Goal: Task Accomplishment & Management: Use online tool/utility

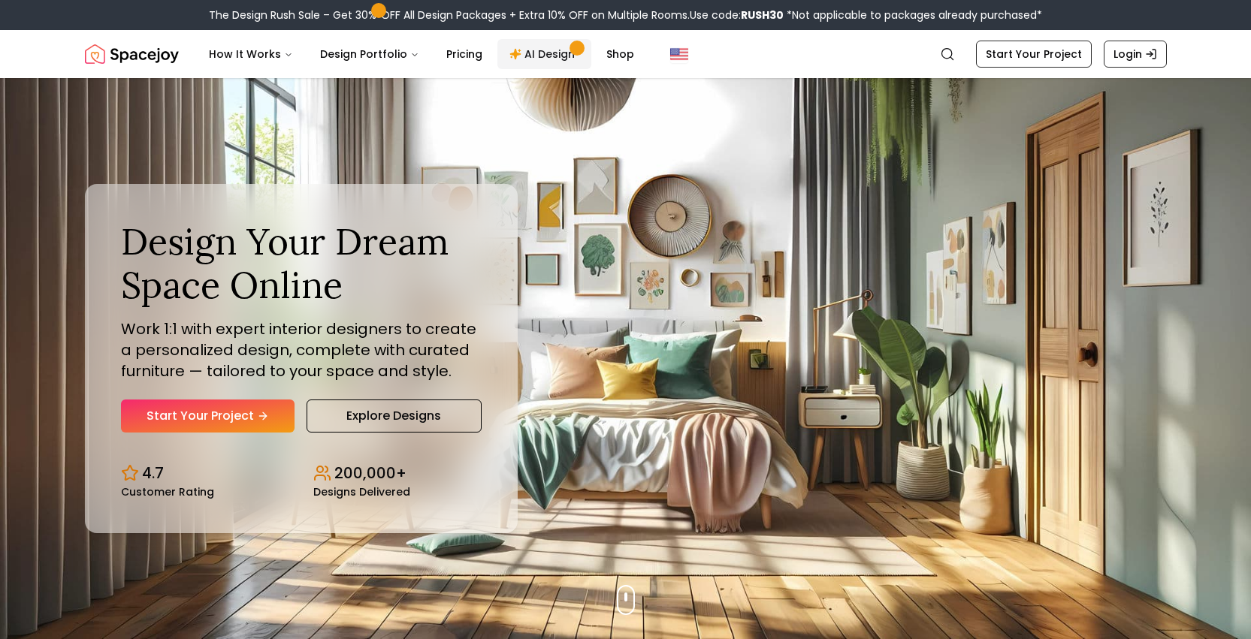
click at [543, 54] on link "AI Design" at bounding box center [544, 54] width 94 height 30
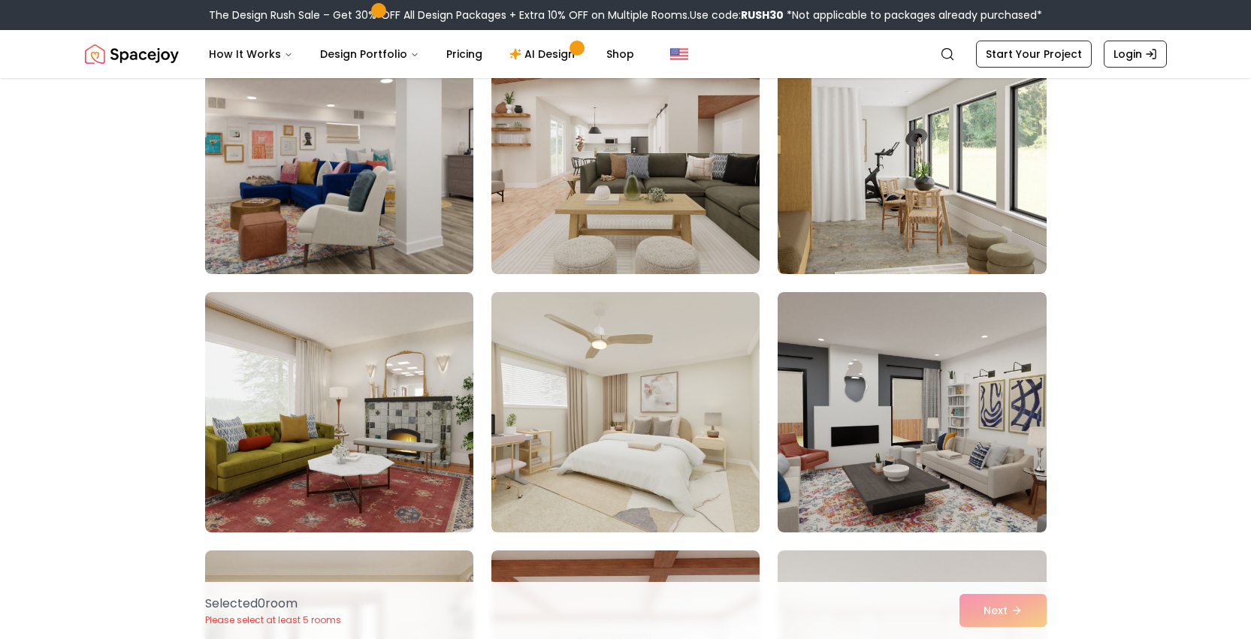
scroll to position [171, 0]
click at [608, 416] on img at bounding box center [626, 411] width 282 height 252
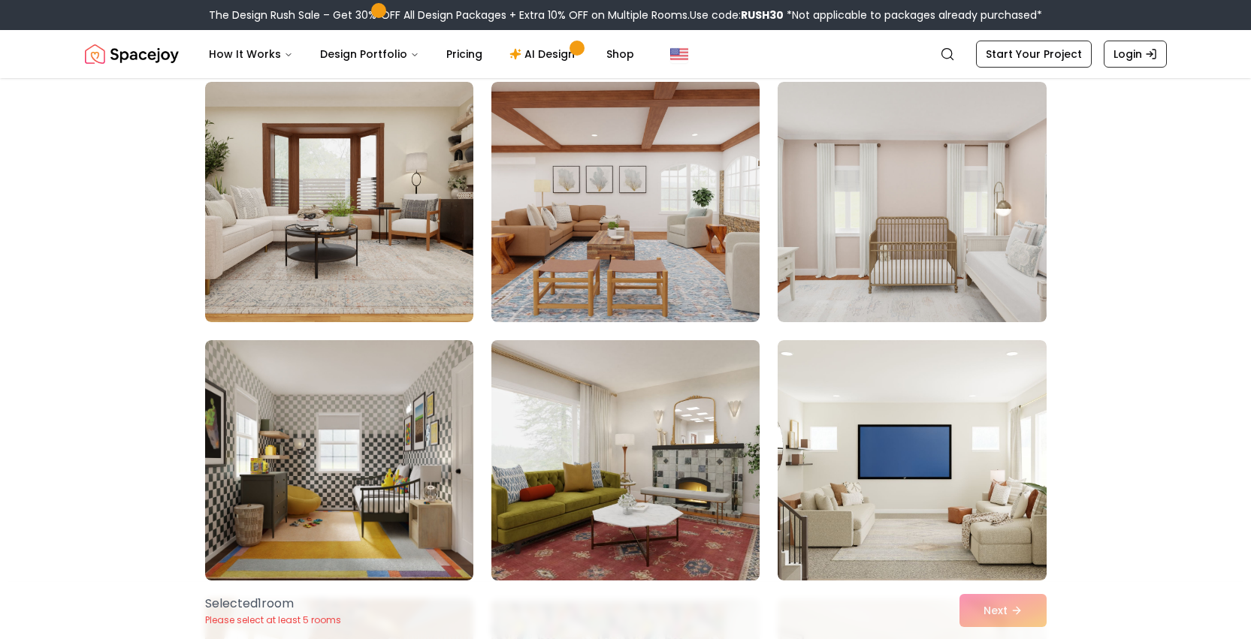
scroll to position [719, 0]
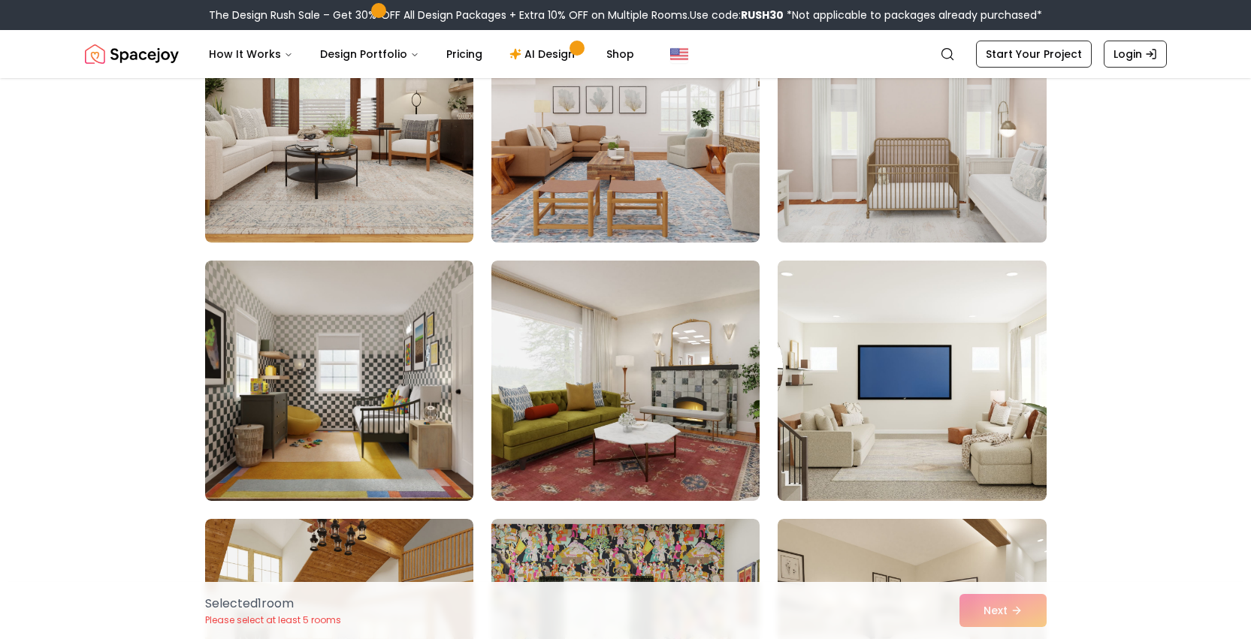
click at [862, 146] on img at bounding box center [912, 122] width 282 height 252
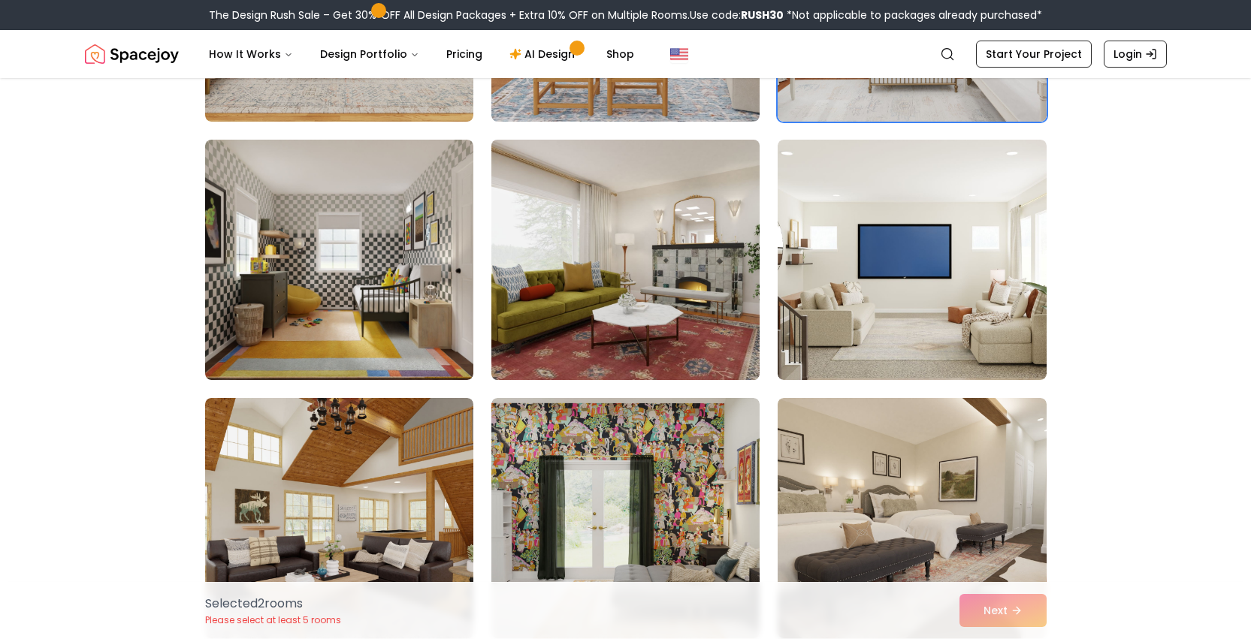
scroll to position [841, 0]
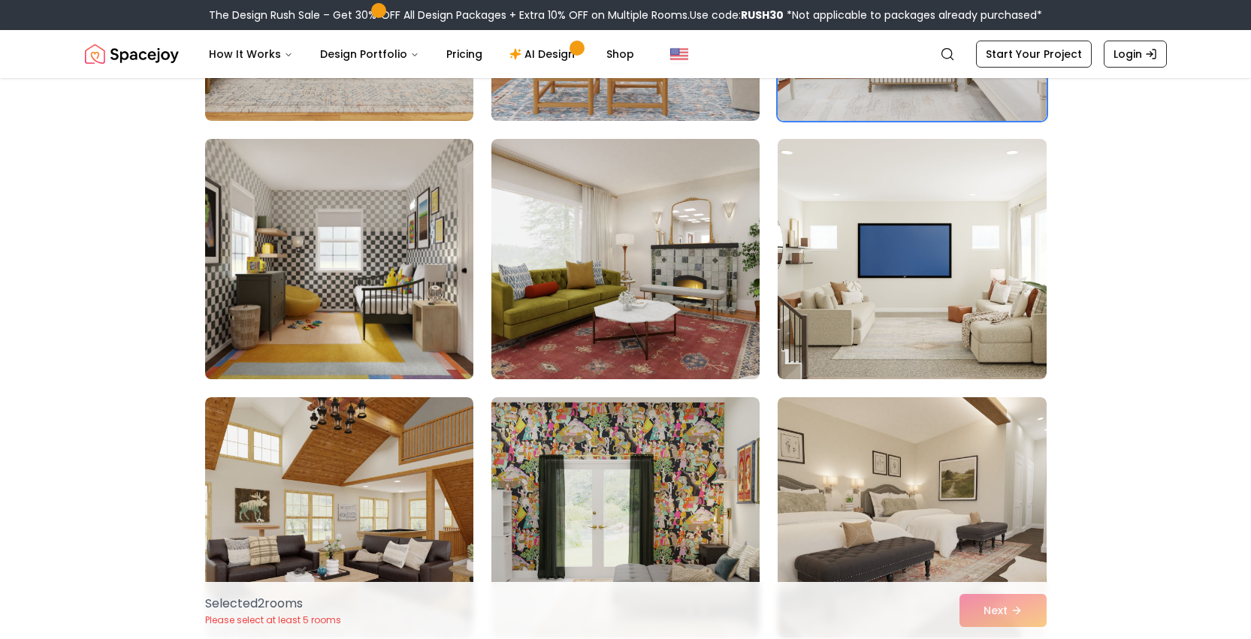
click at [300, 334] on img at bounding box center [339, 259] width 282 height 252
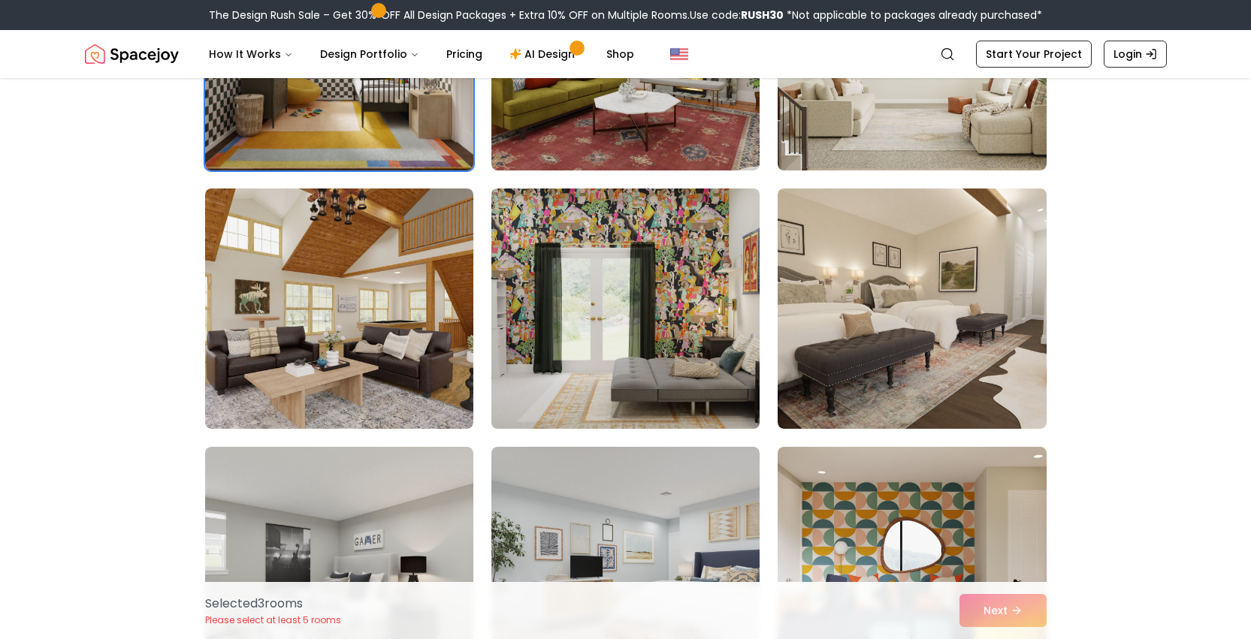
scroll to position [1050, 0]
click at [616, 370] on img at bounding box center [626, 308] width 282 height 252
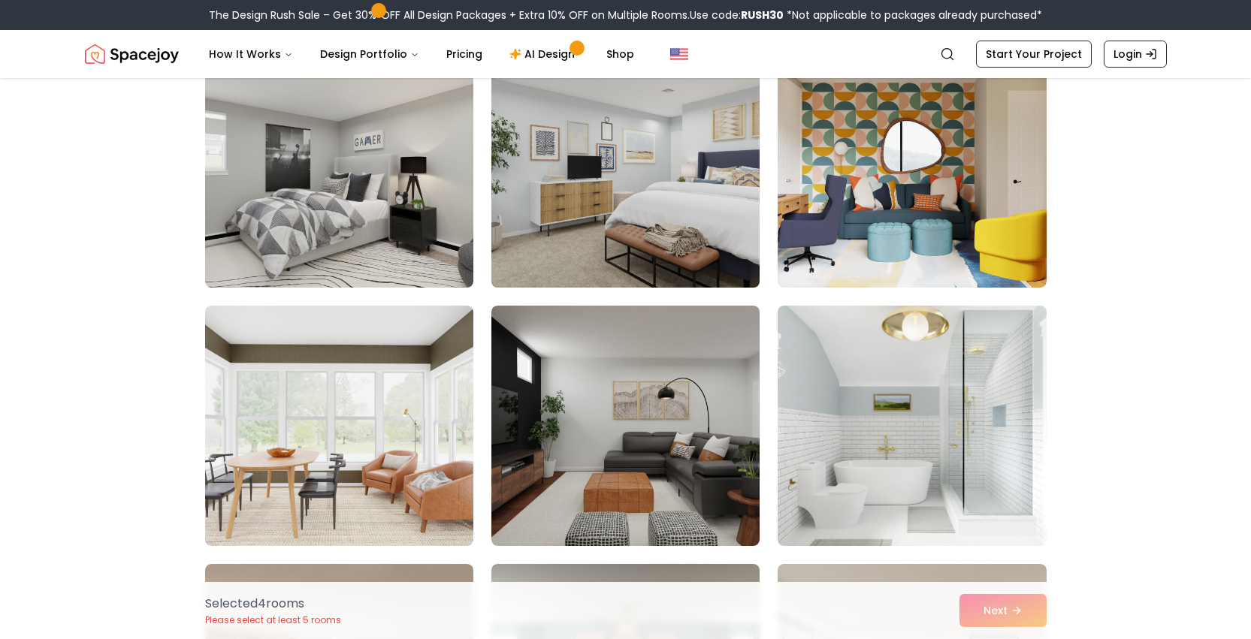
scroll to position [1450, 0]
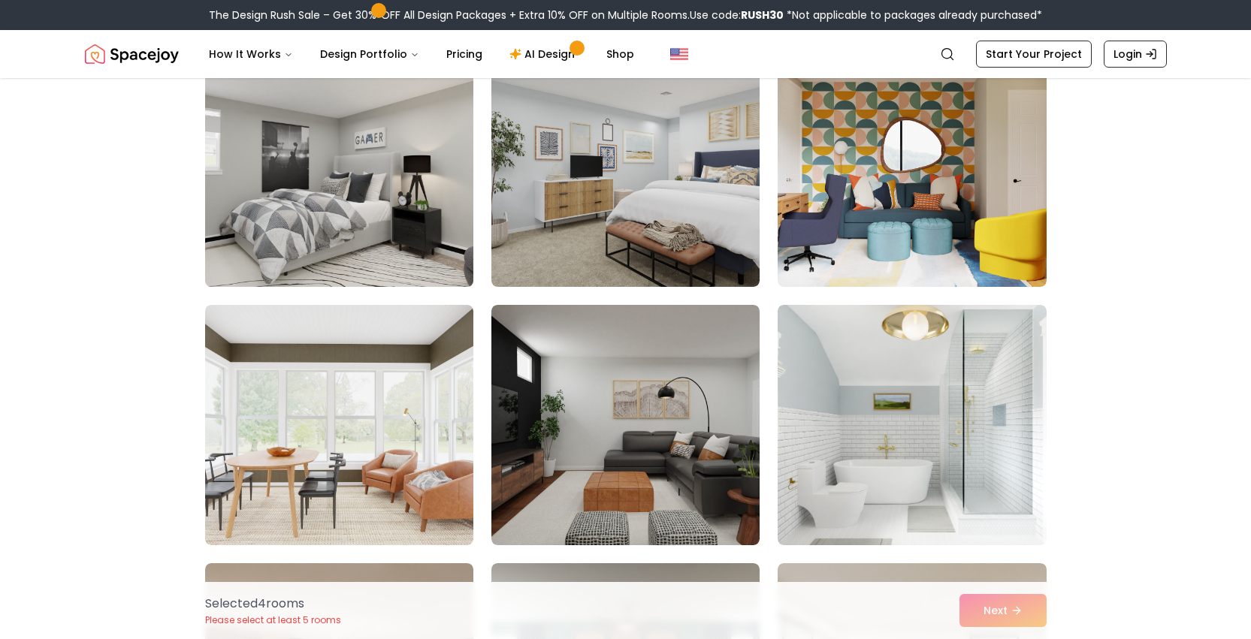
click at [367, 210] on img at bounding box center [339, 167] width 282 height 252
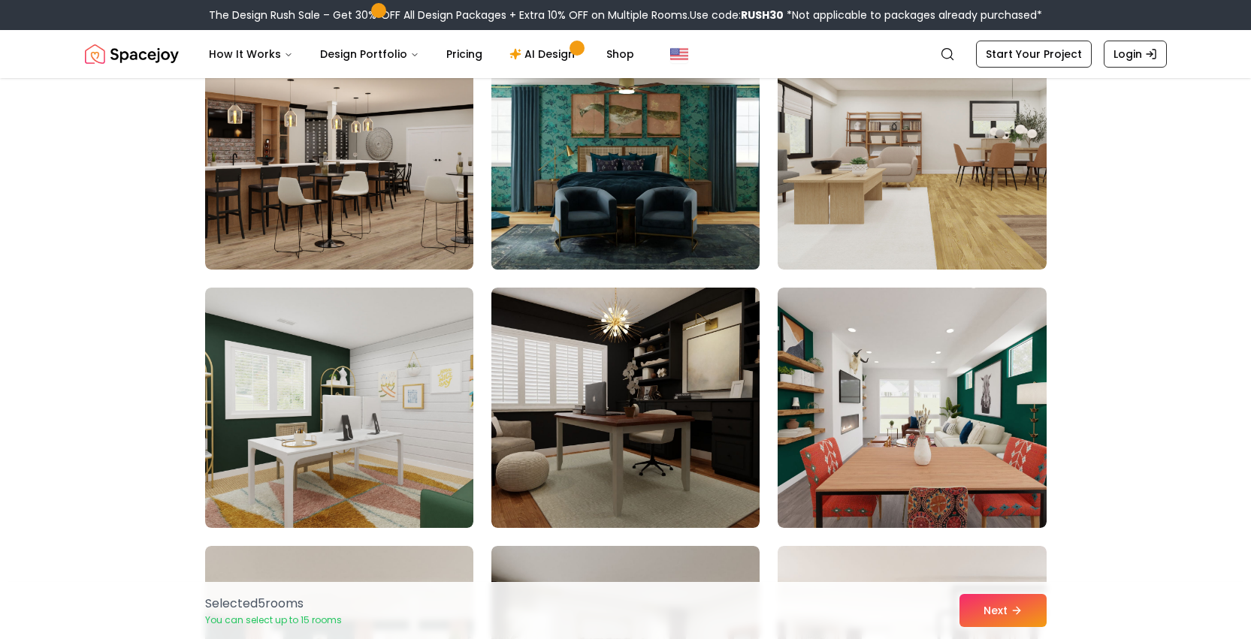
scroll to position [1985, 0]
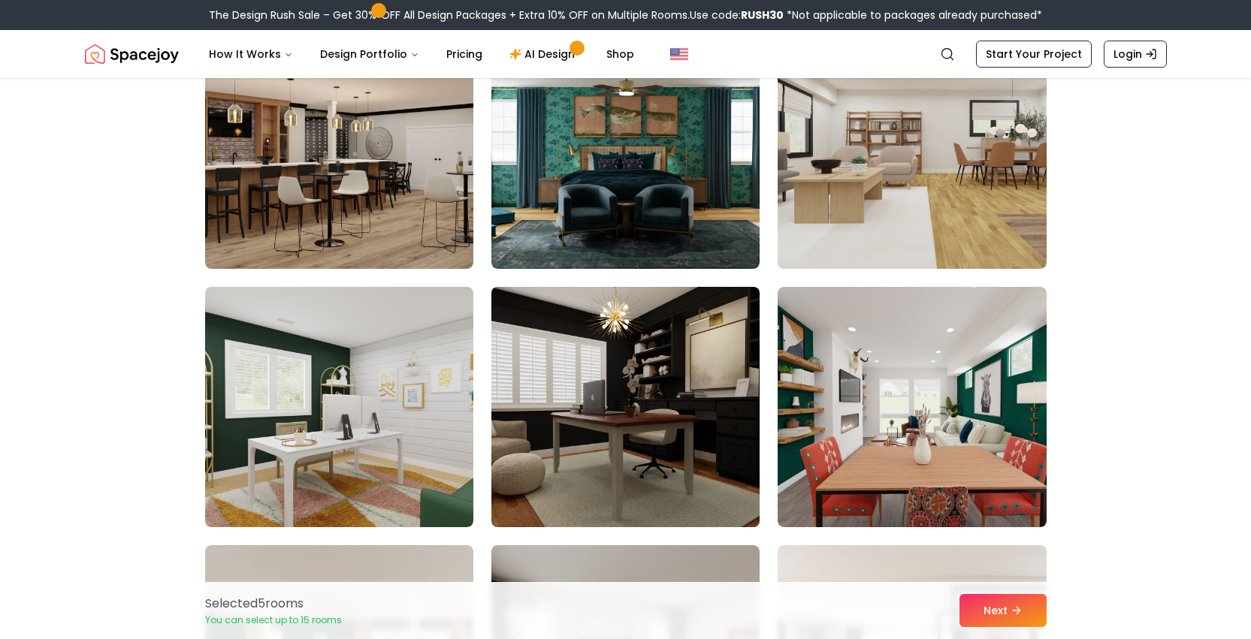
click at [605, 373] on img at bounding box center [626, 407] width 282 height 252
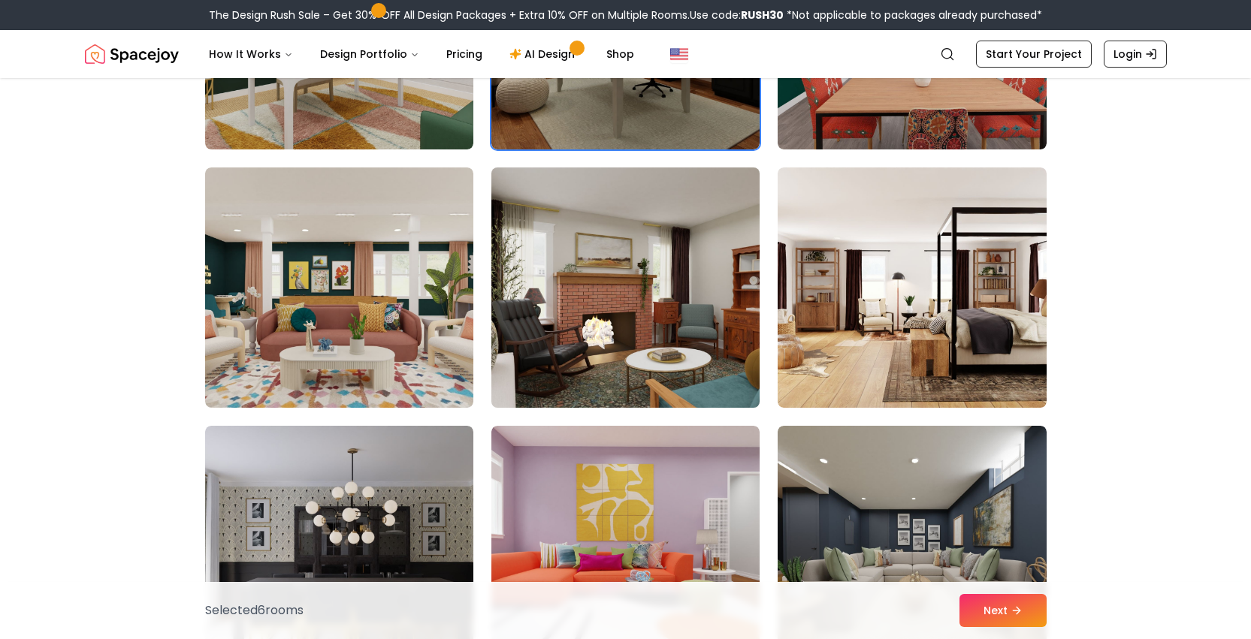
scroll to position [2365, 0]
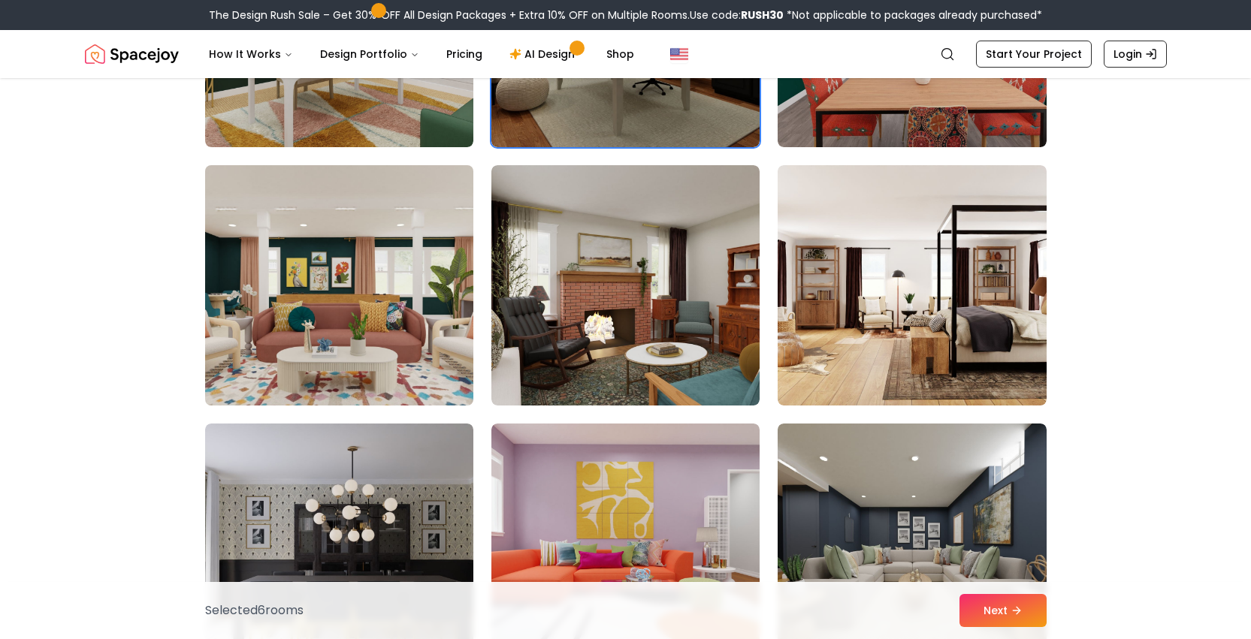
click at [402, 283] on img at bounding box center [339, 285] width 282 height 252
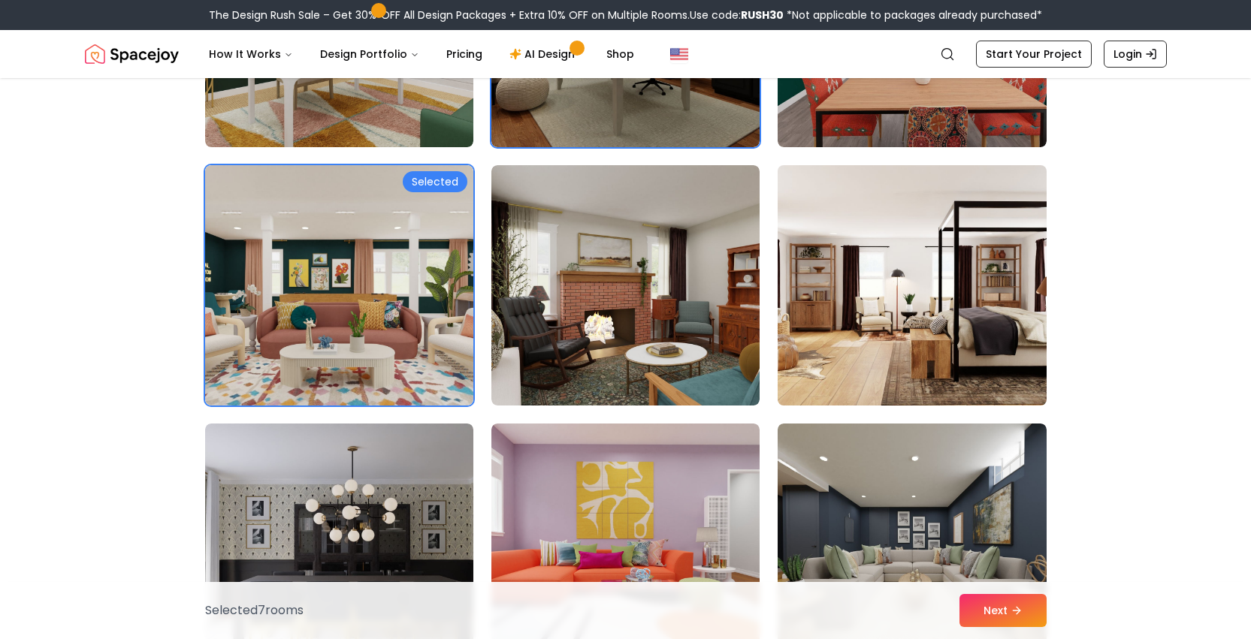
click at [835, 334] on img at bounding box center [912, 285] width 282 height 252
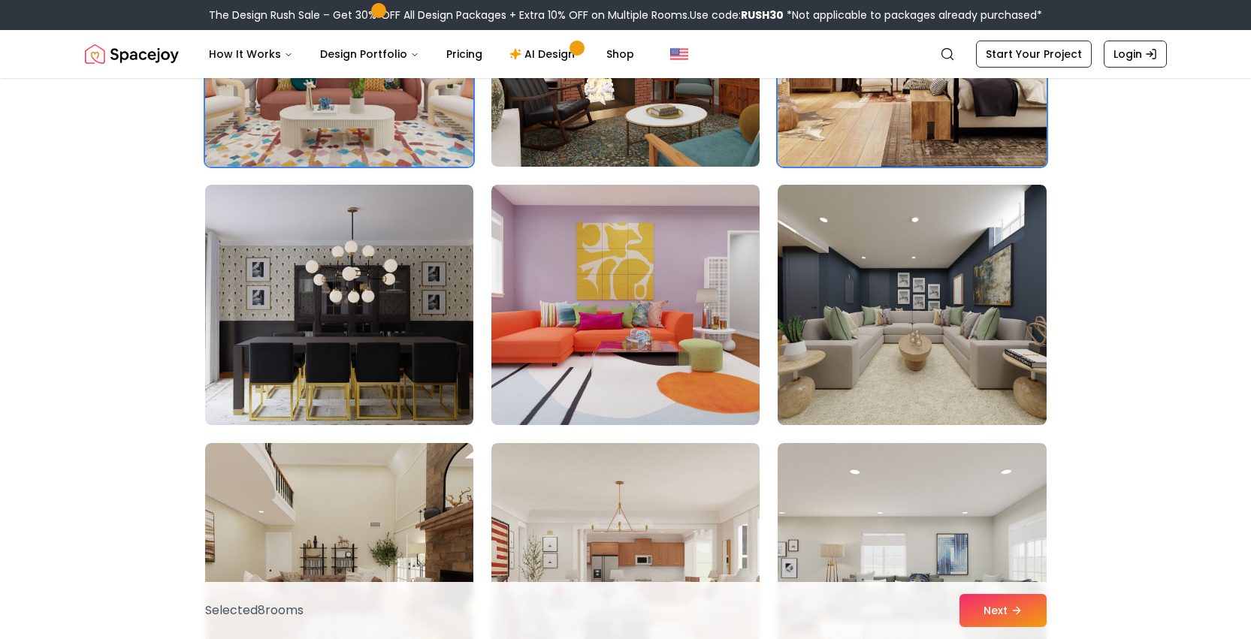
scroll to position [2603, 0]
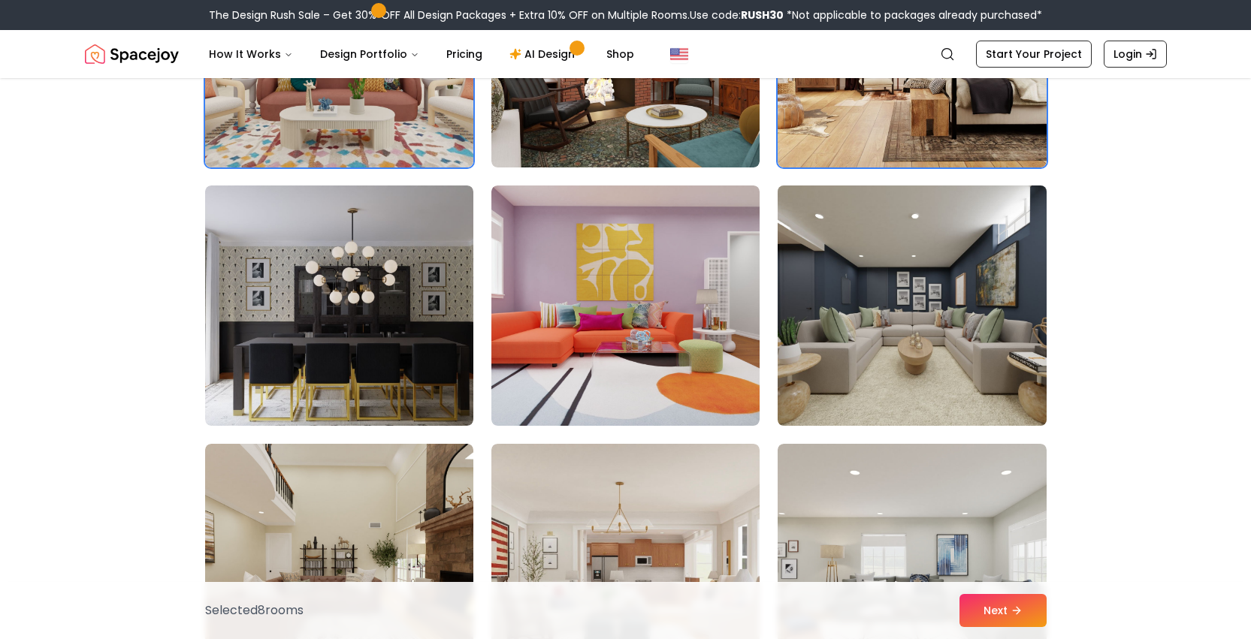
click at [866, 309] on img at bounding box center [912, 306] width 282 height 252
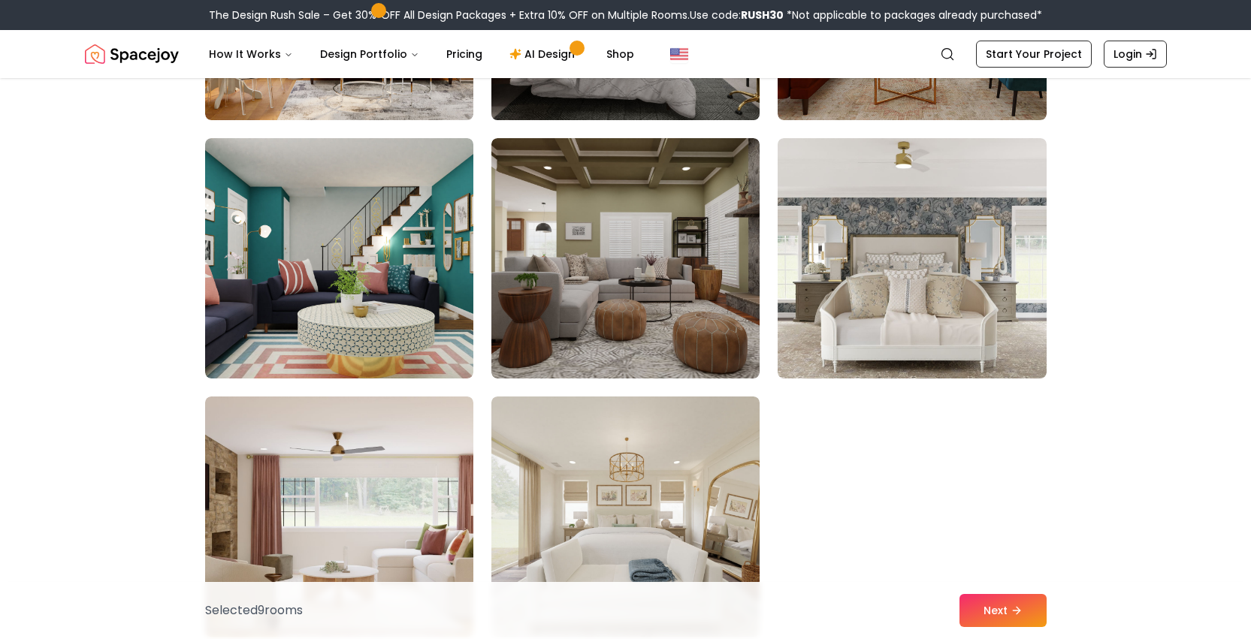
scroll to position [3947, 0]
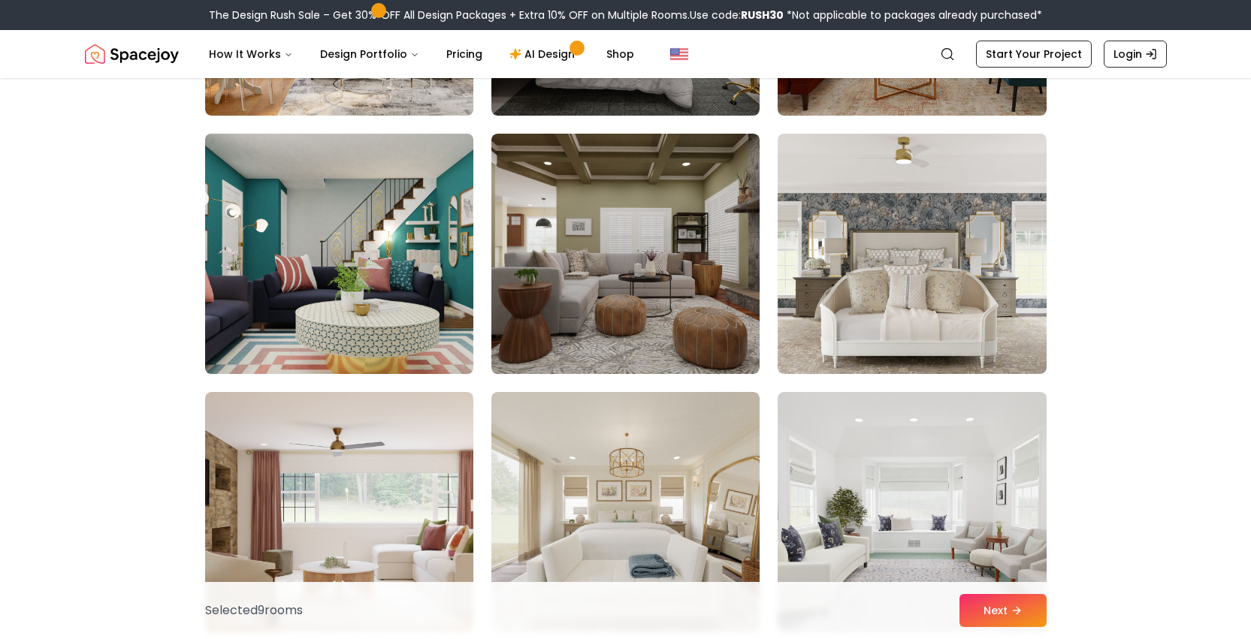
click at [365, 204] on img at bounding box center [339, 254] width 282 height 252
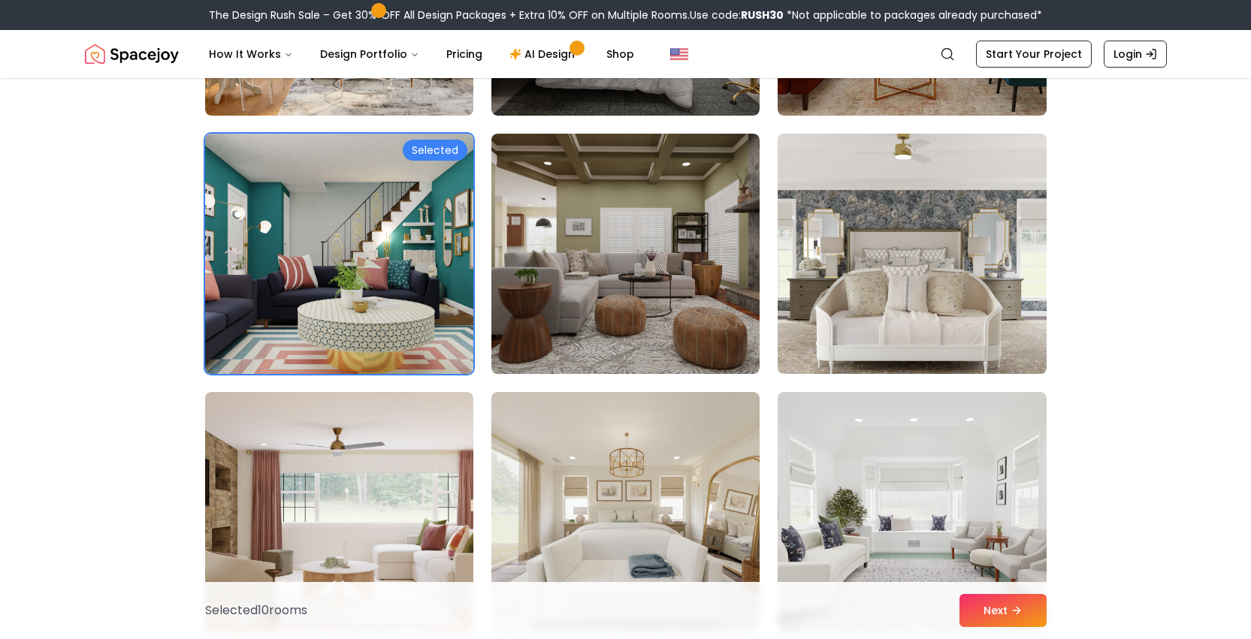
click at [835, 296] on img at bounding box center [912, 254] width 282 height 252
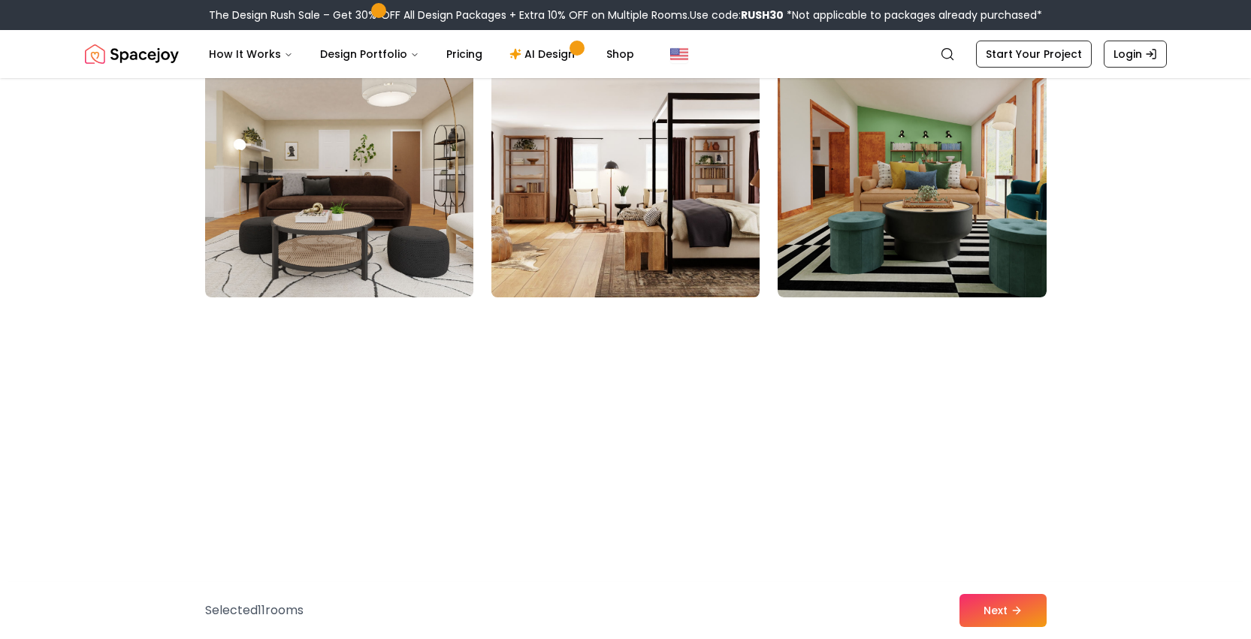
scroll to position [5057, 0]
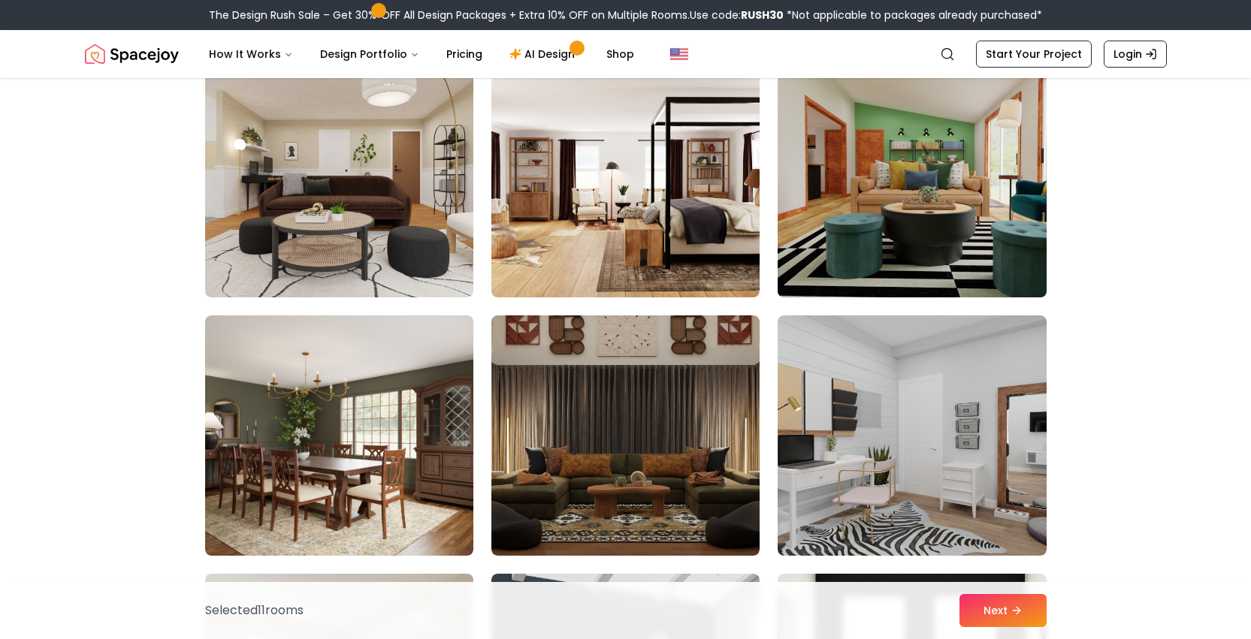
click at [948, 216] on img at bounding box center [912, 177] width 282 height 252
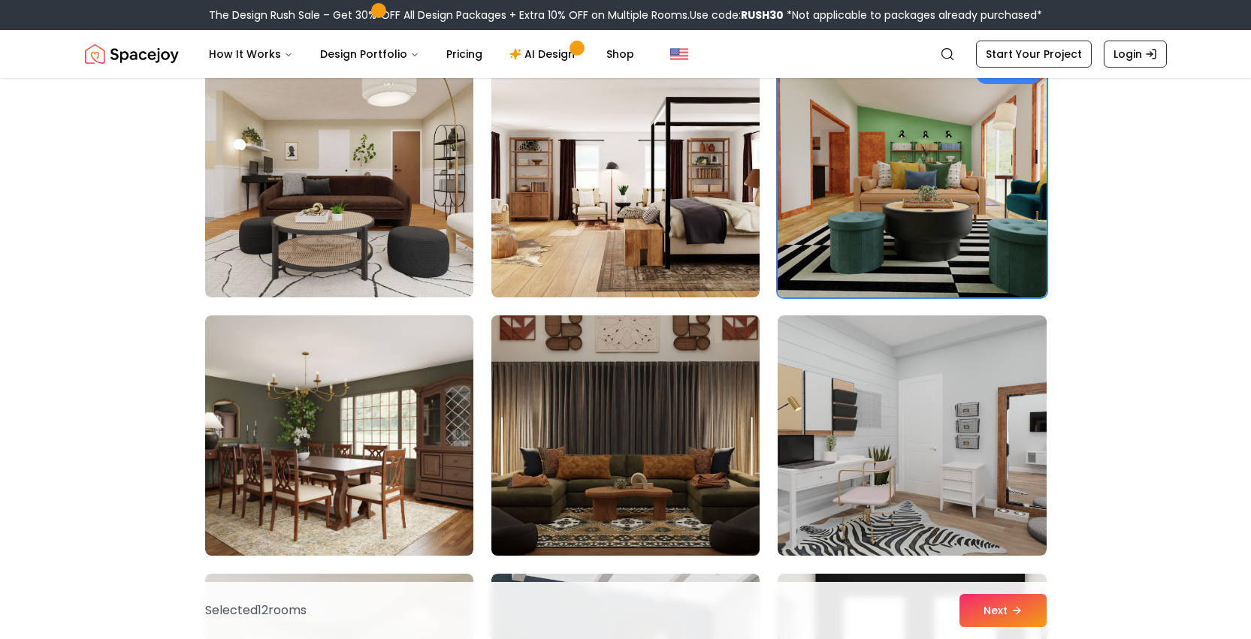
click at [710, 467] on img at bounding box center [626, 435] width 282 height 252
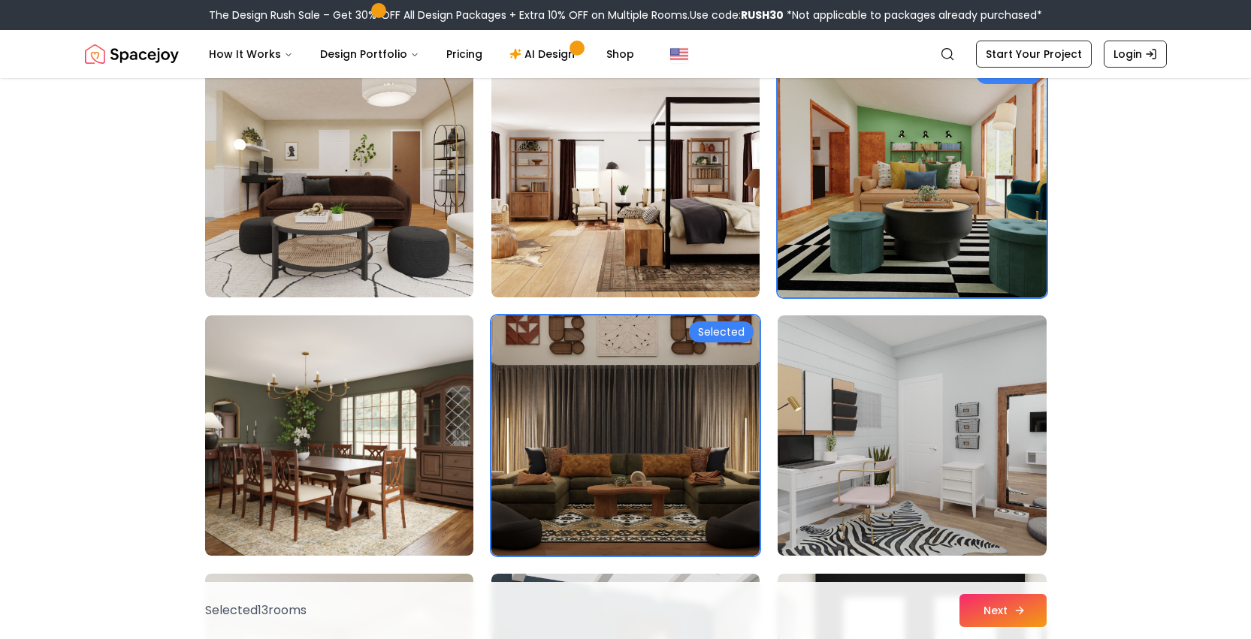
click at [1013, 618] on button "Next" at bounding box center [1002, 610] width 87 height 33
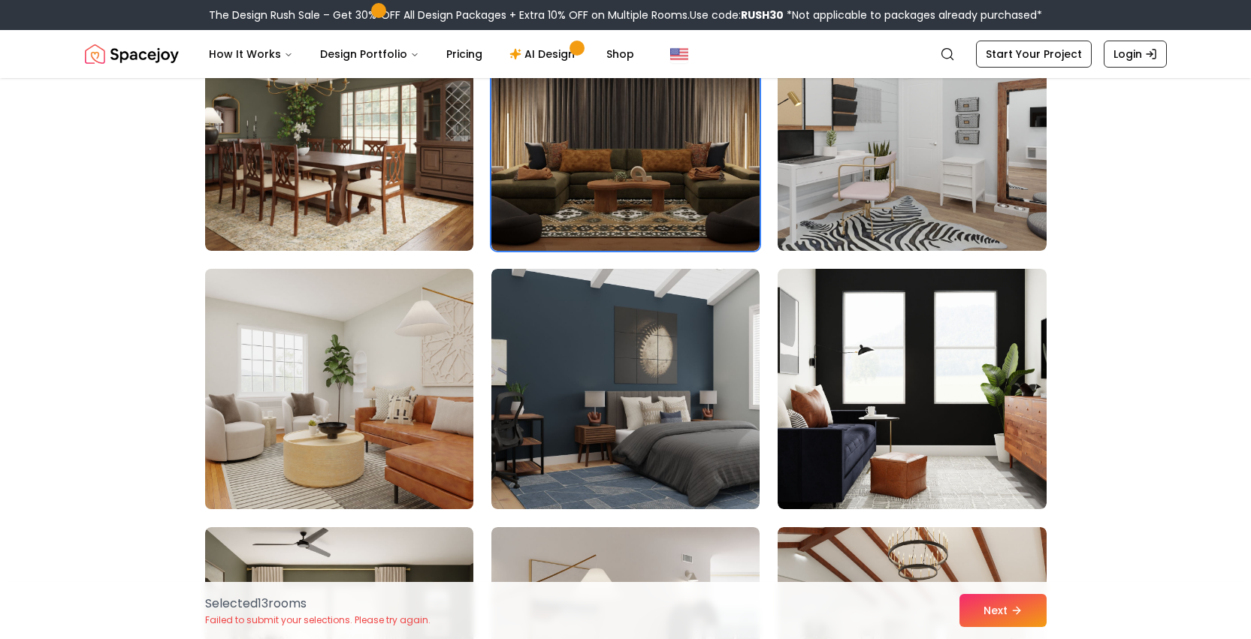
scroll to position [5364, 0]
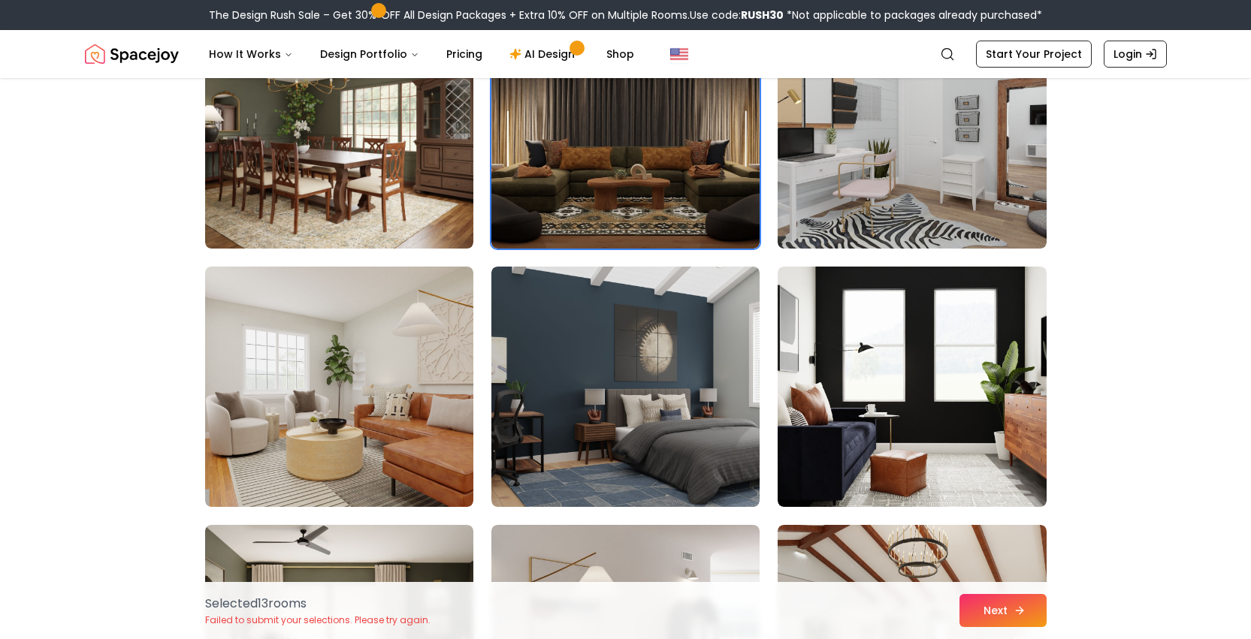
click at [1004, 604] on button "Next" at bounding box center [1002, 610] width 87 height 33
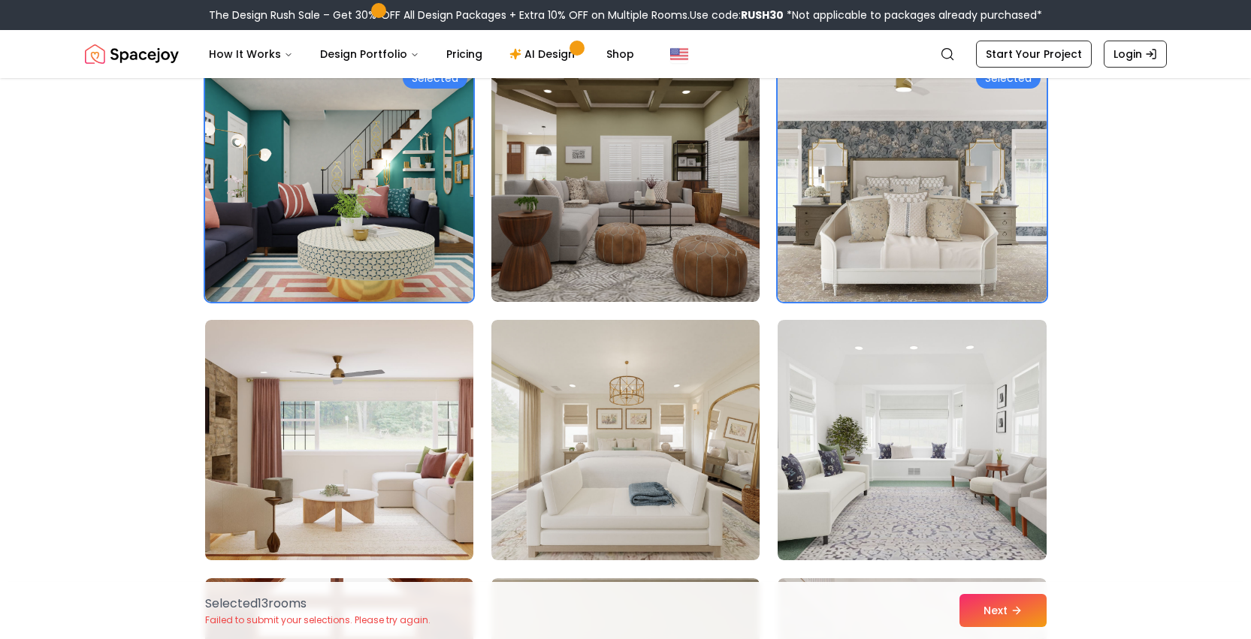
scroll to position [1107, 0]
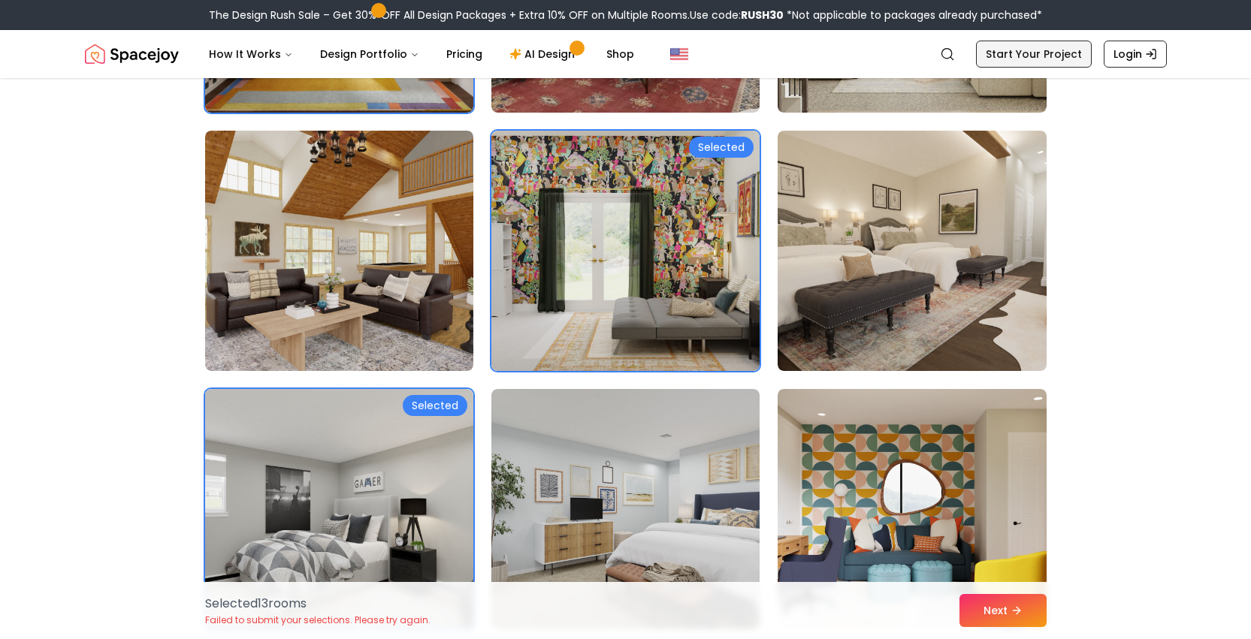
click at [1025, 56] on link "Start Your Project" at bounding box center [1034, 54] width 116 height 27
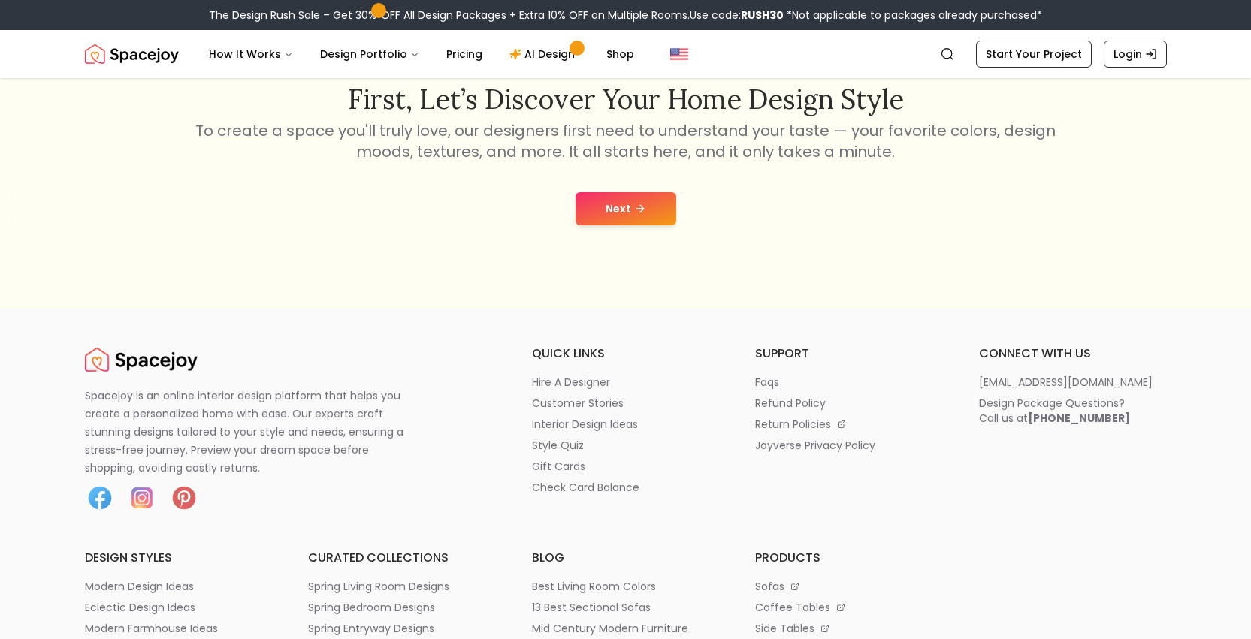
scroll to position [282, 0]
click at [640, 211] on icon at bounding box center [642, 207] width 4 height 7
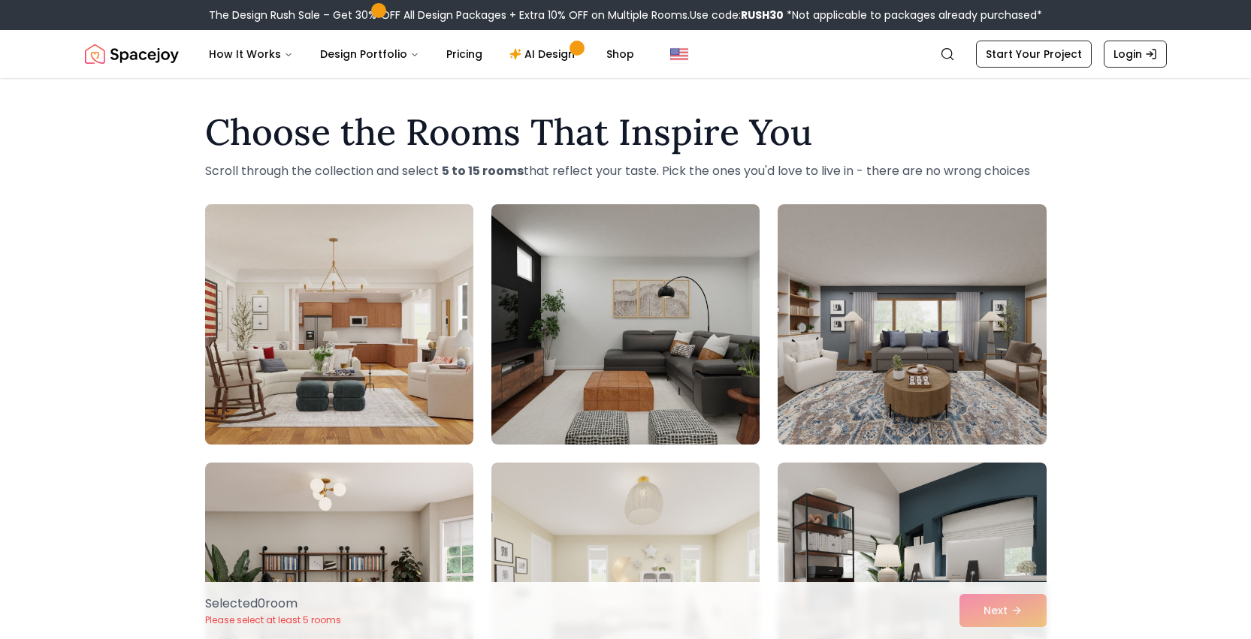
click at [381, 353] on img at bounding box center [339, 324] width 282 height 252
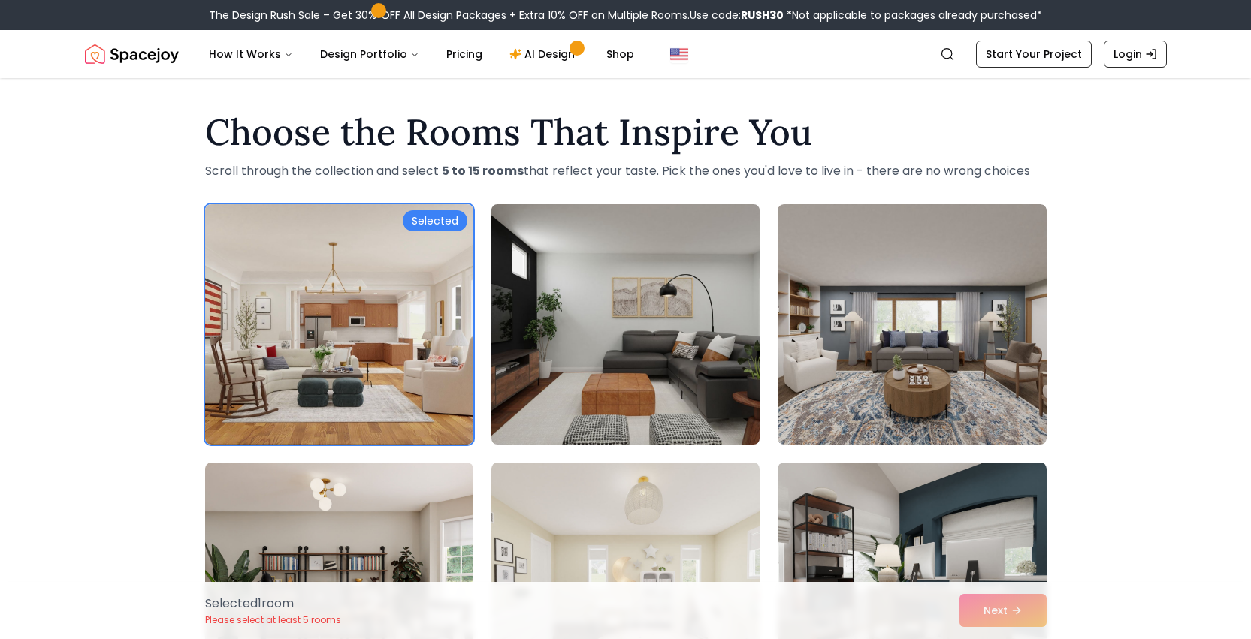
click at [615, 353] on img at bounding box center [626, 324] width 282 height 252
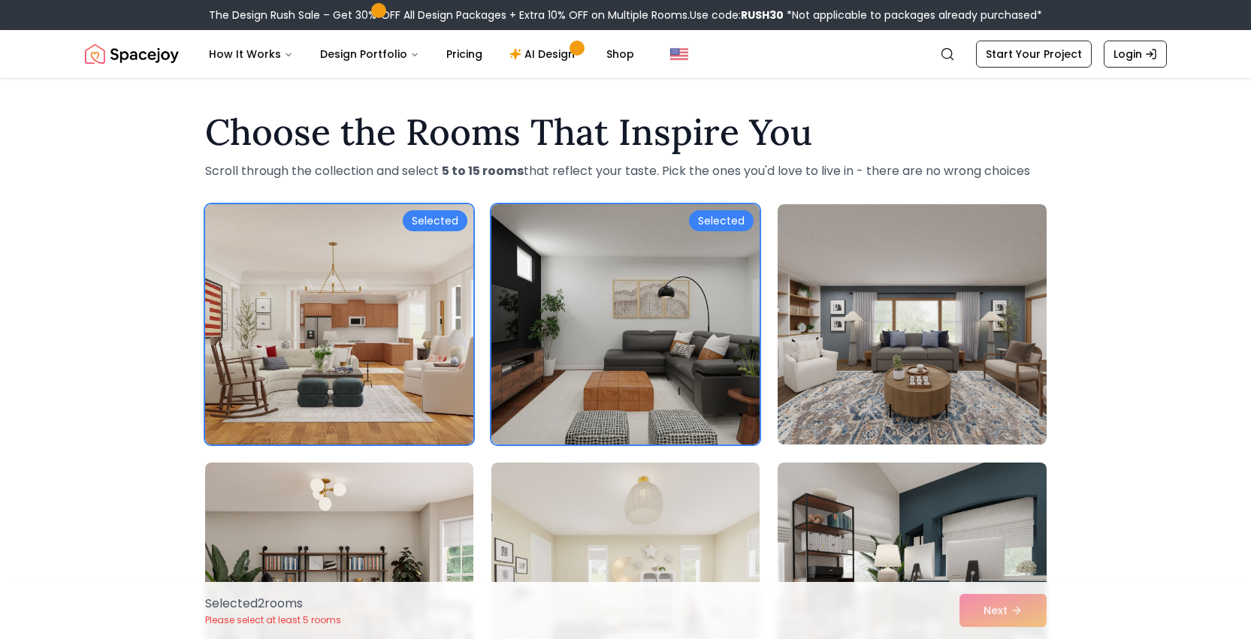
click at [1009, 613] on div "Selected 2 room s Please select at least 5 rooms Next" at bounding box center [625, 610] width 865 height 57
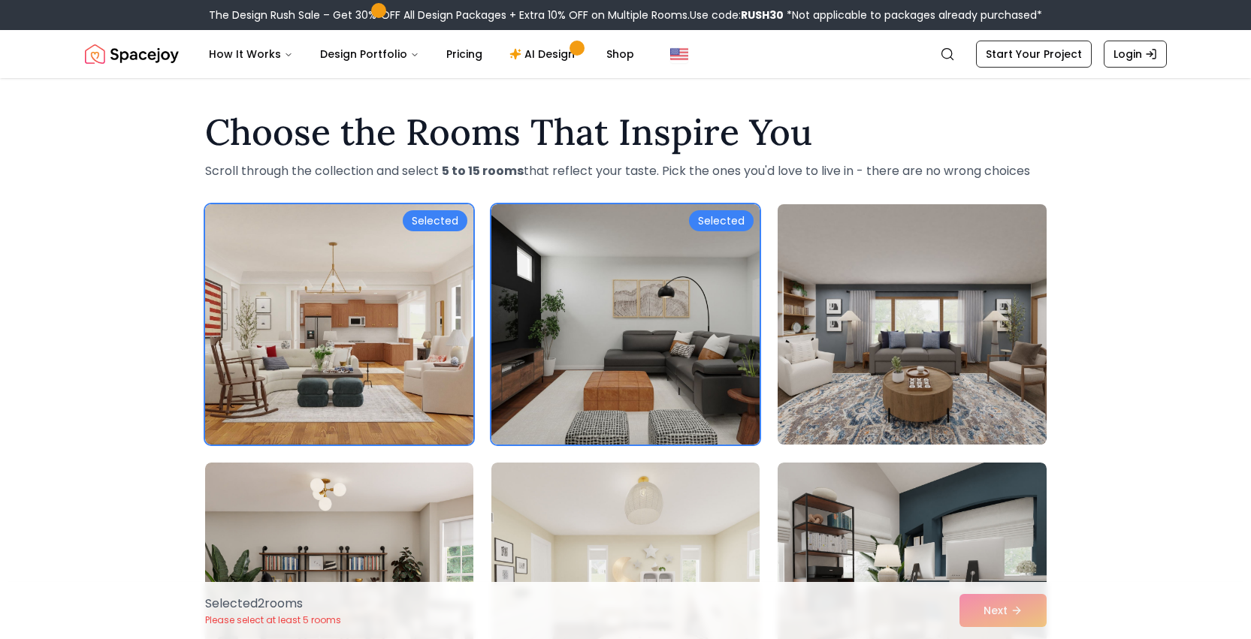
click at [898, 357] on img at bounding box center [912, 324] width 282 height 252
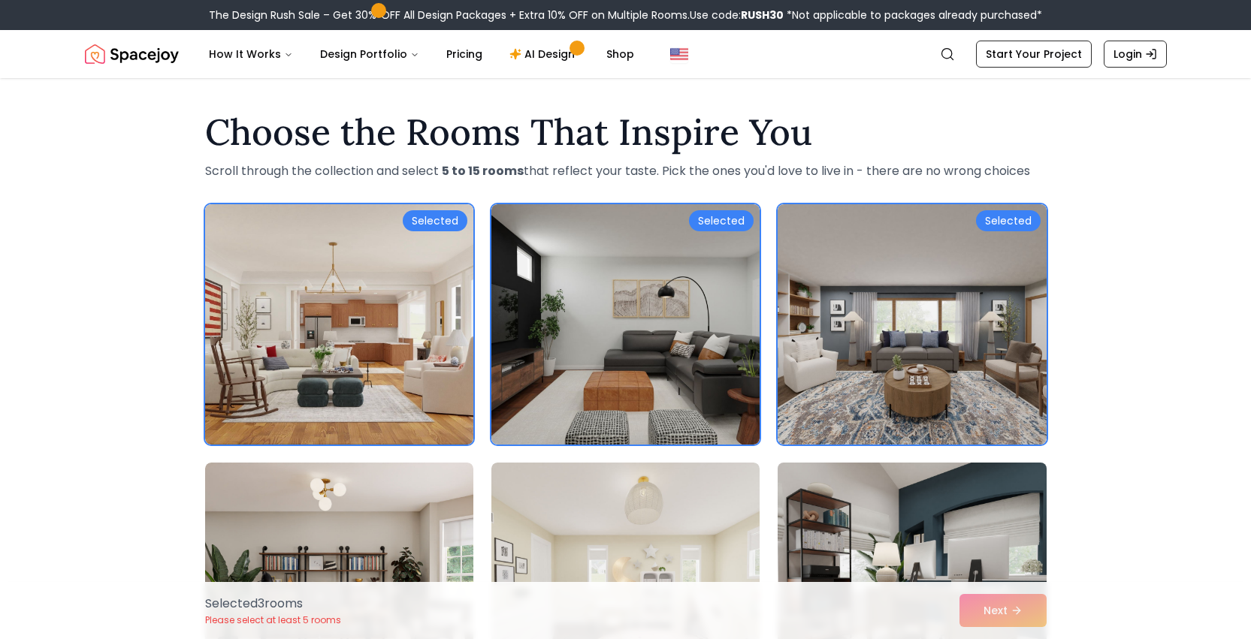
click at [908, 535] on img at bounding box center [912, 583] width 282 height 252
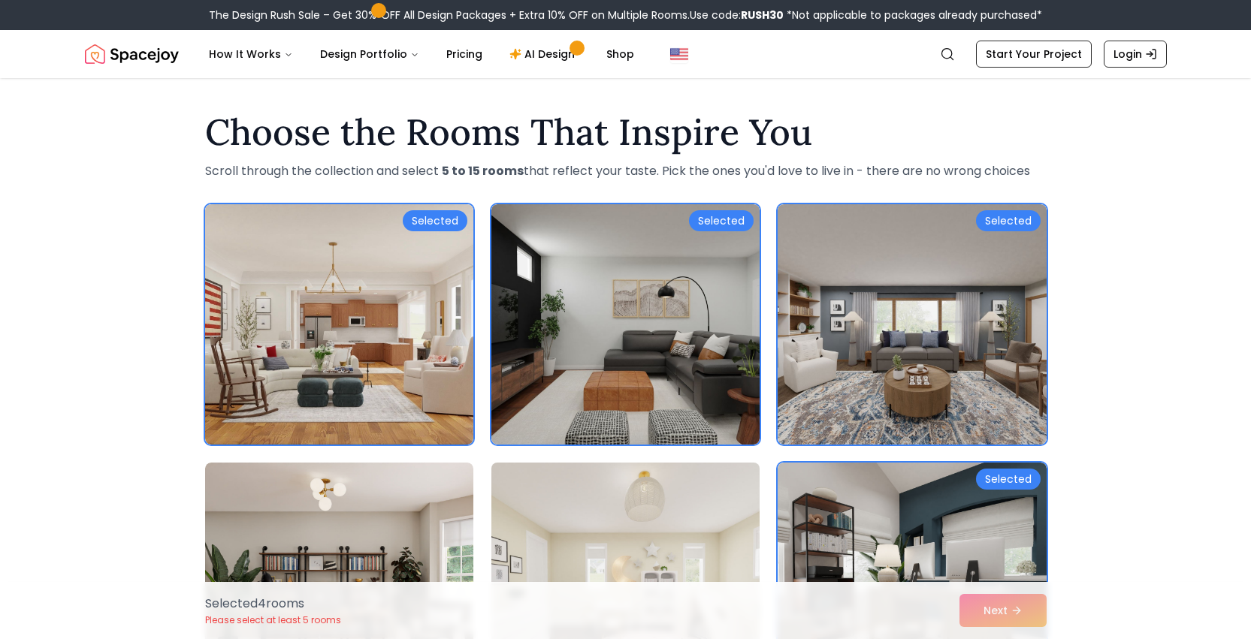
click at [404, 553] on img at bounding box center [339, 583] width 268 height 240
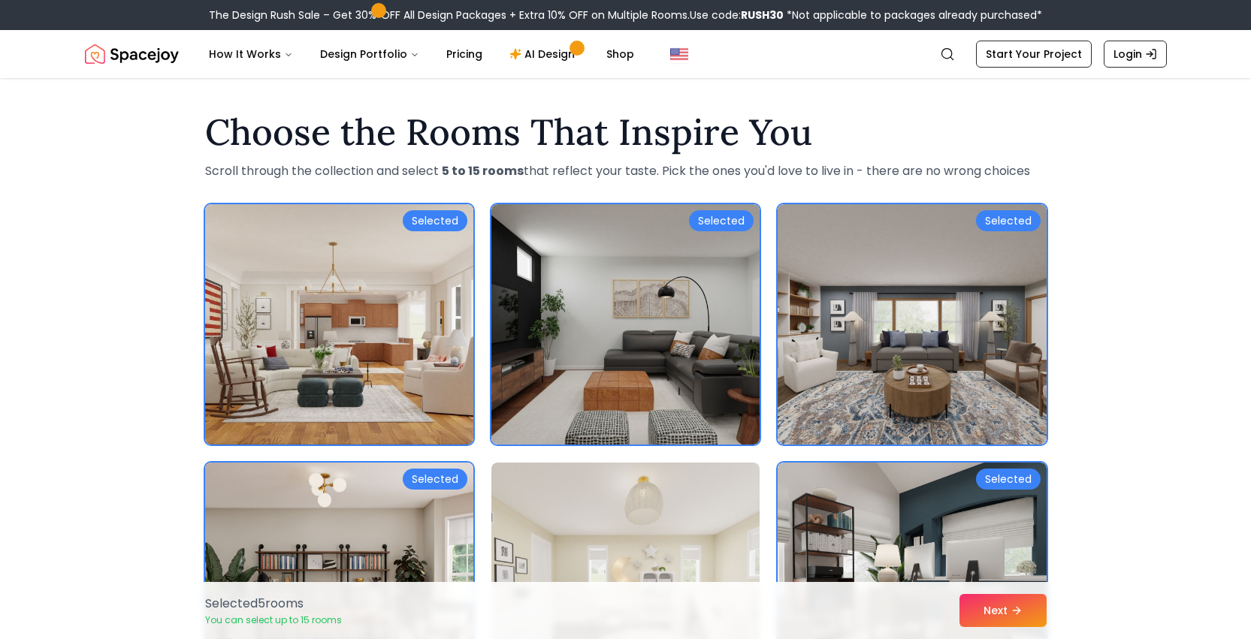
click at [358, 547] on img at bounding box center [339, 583] width 282 height 252
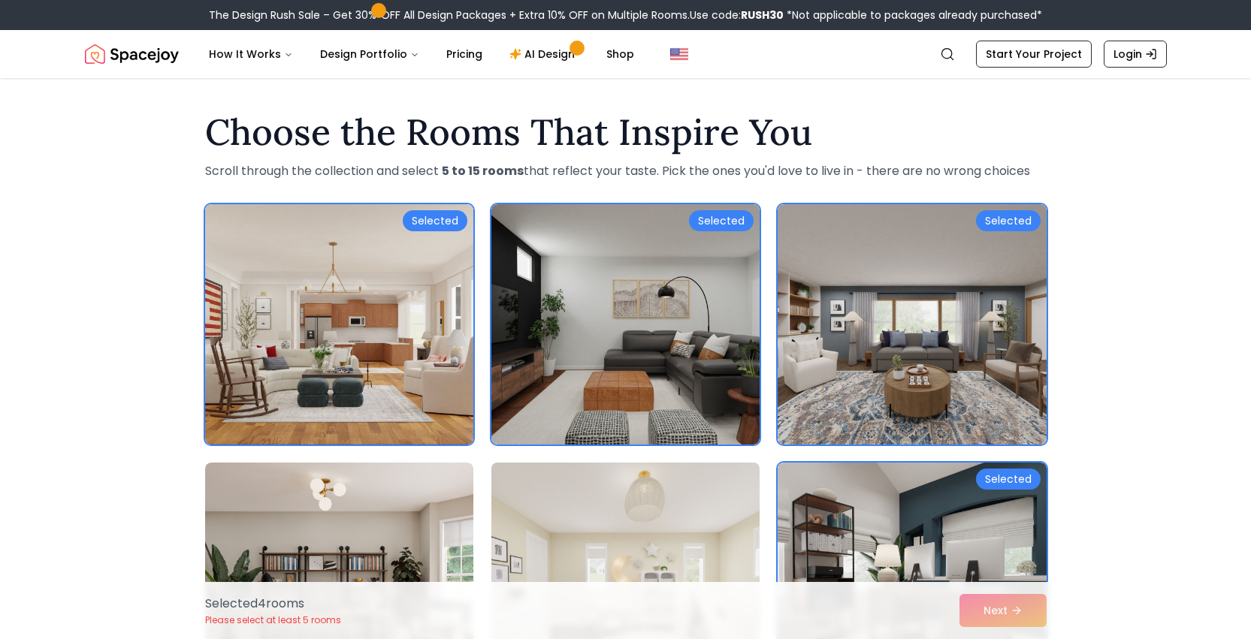
click at [682, 531] on img at bounding box center [626, 583] width 282 height 252
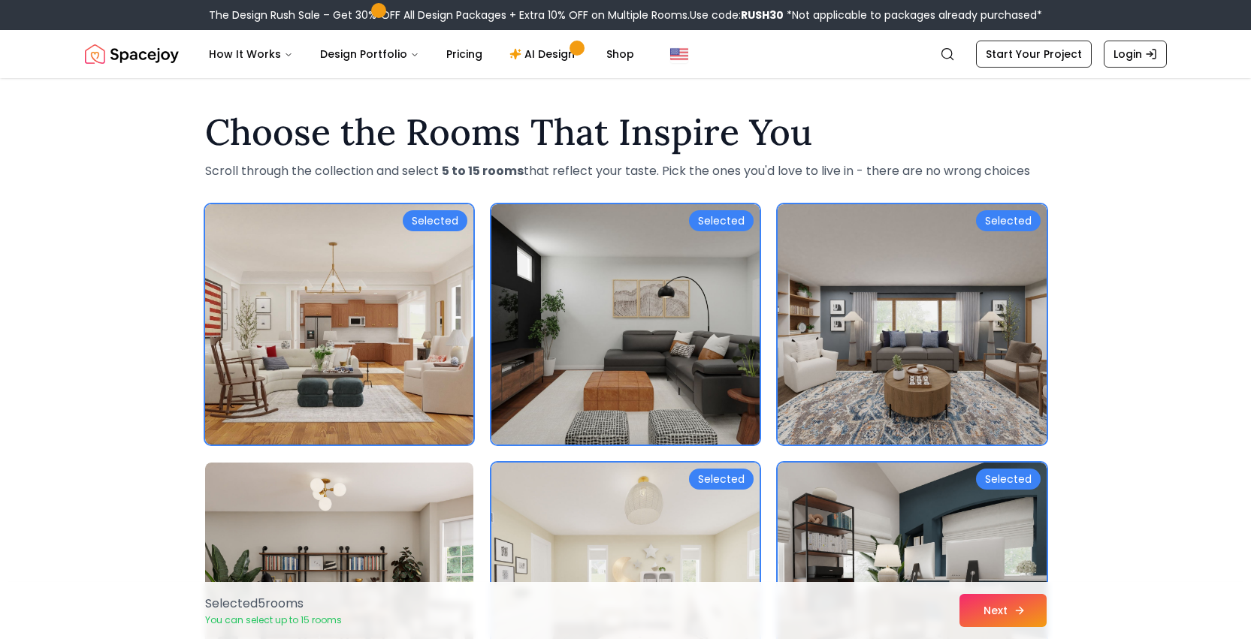
click at [995, 610] on button "Next" at bounding box center [1002, 610] width 87 height 33
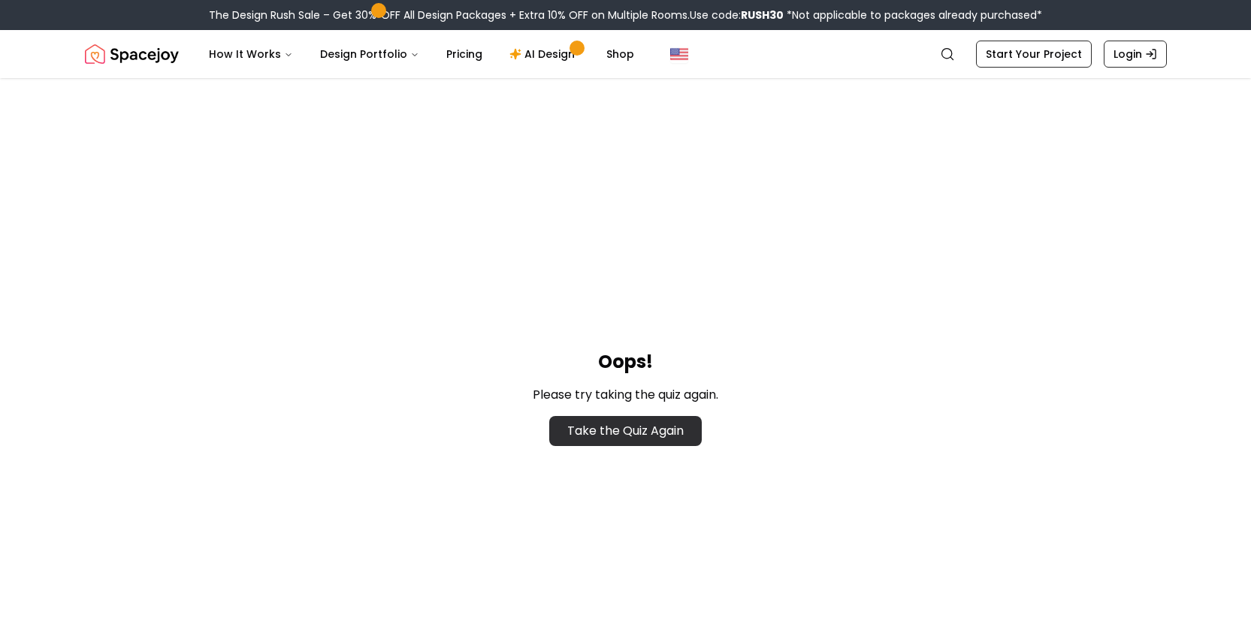
click at [657, 424] on link "Take the Quiz Again" at bounding box center [625, 431] width 152 height 30
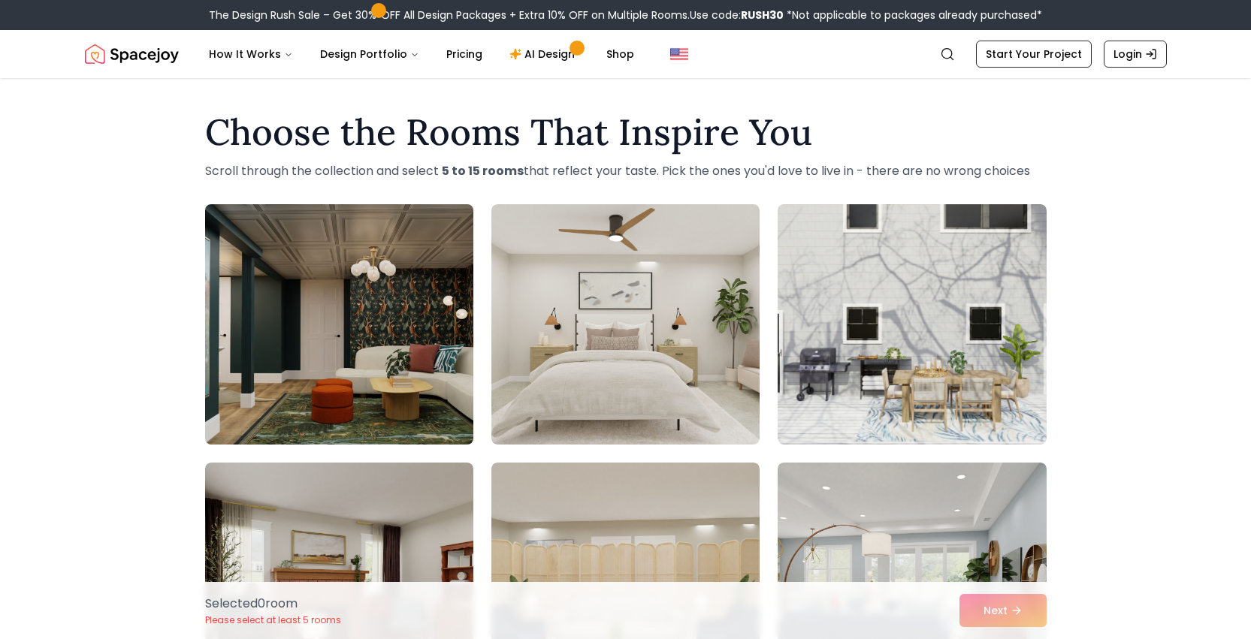
click at [312, 331] on img at bounding box center [339, 324] width 282 height 252
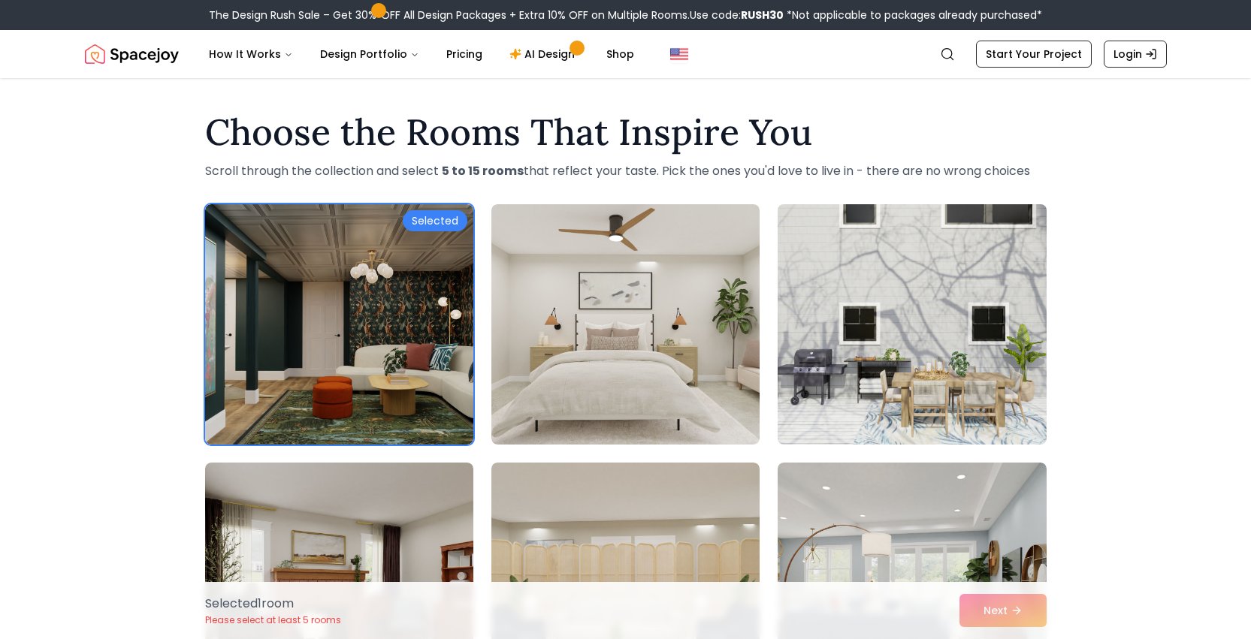
click at [965, 371] on img at bounding box center [912, 324] width 282 height 252
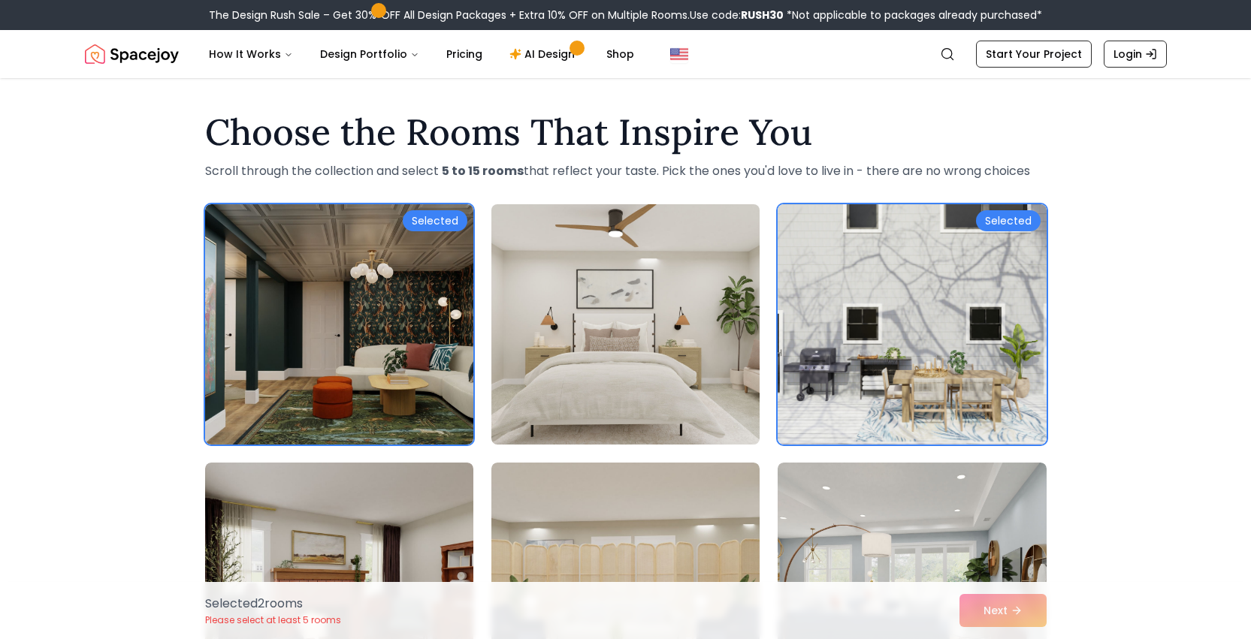
click at [677, 373] on img at bounding box center [626, 324] width 282 height 252
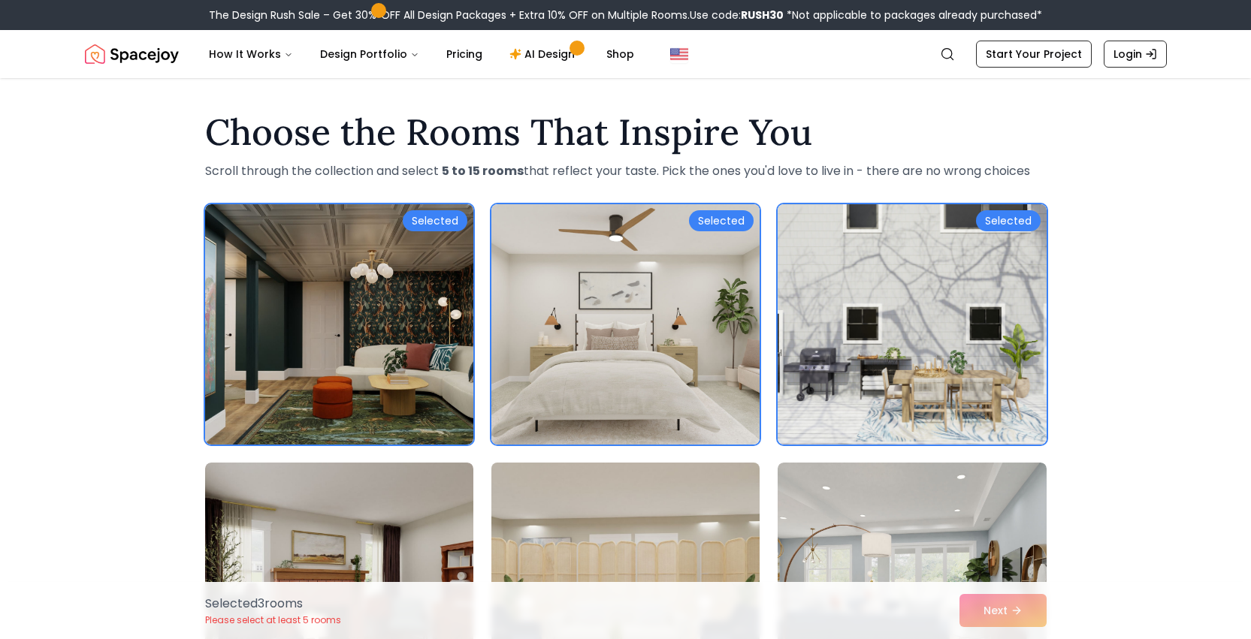
click at [690, 539] on img at bounding box center [626, 583] width 282 height 252
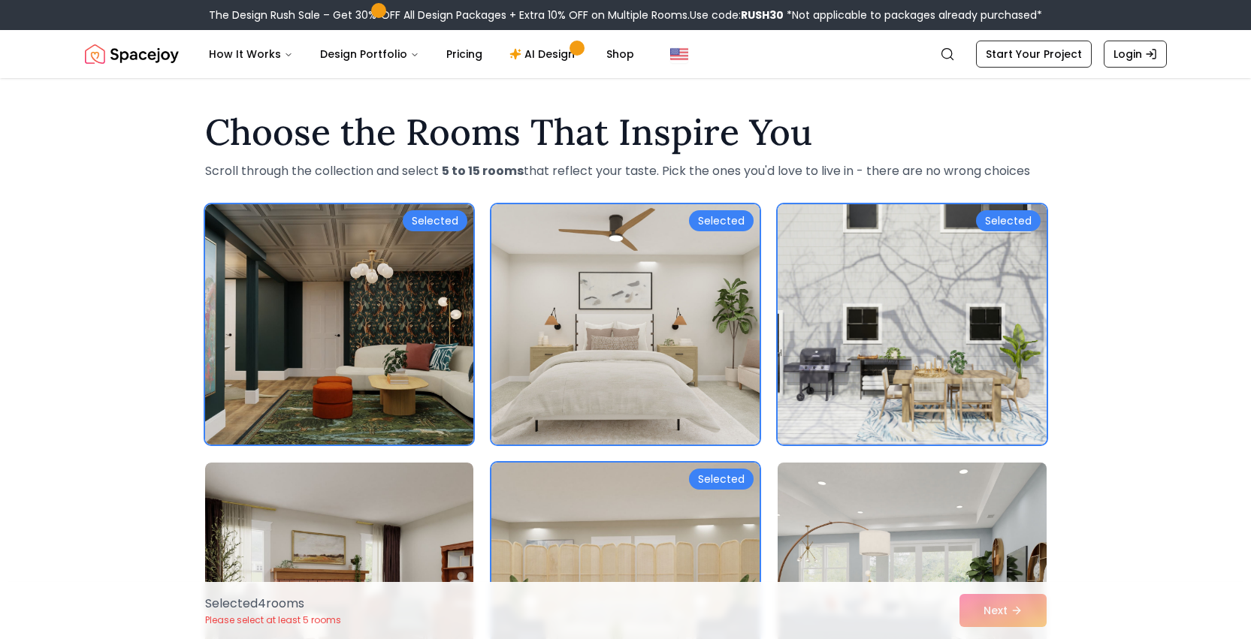
click at [980, 539] on img at bounding box center [912, 583] width 282 height 252
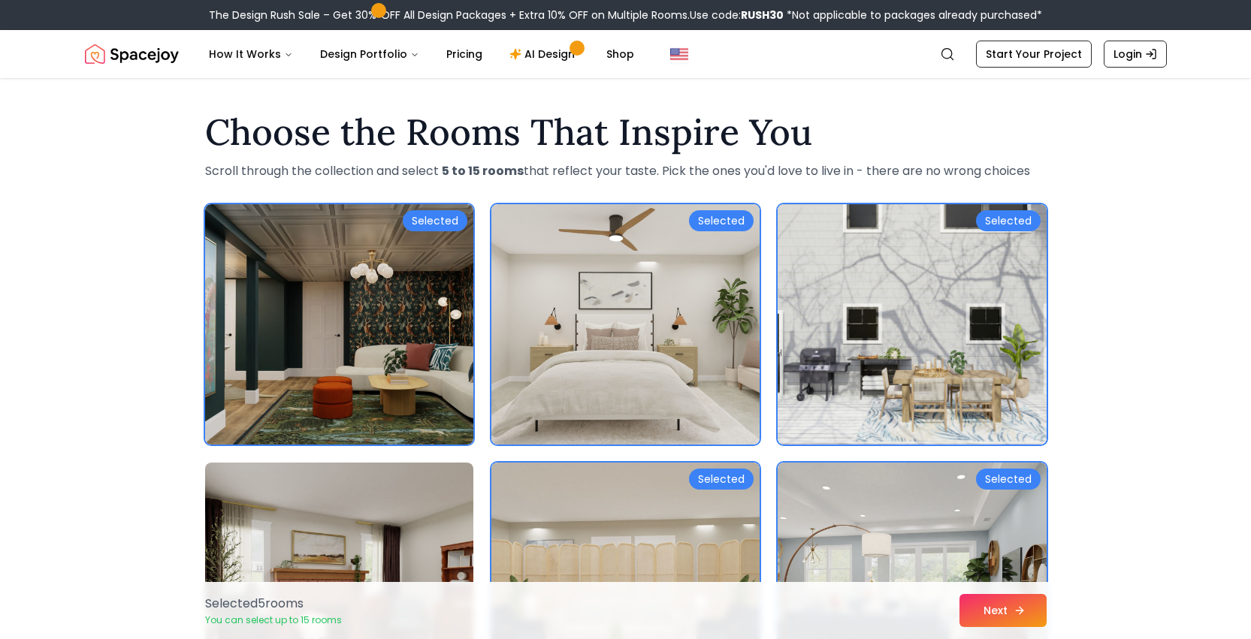
click at [1015, 612] on icon at bounding box center [1019, 611] width 12 height 12
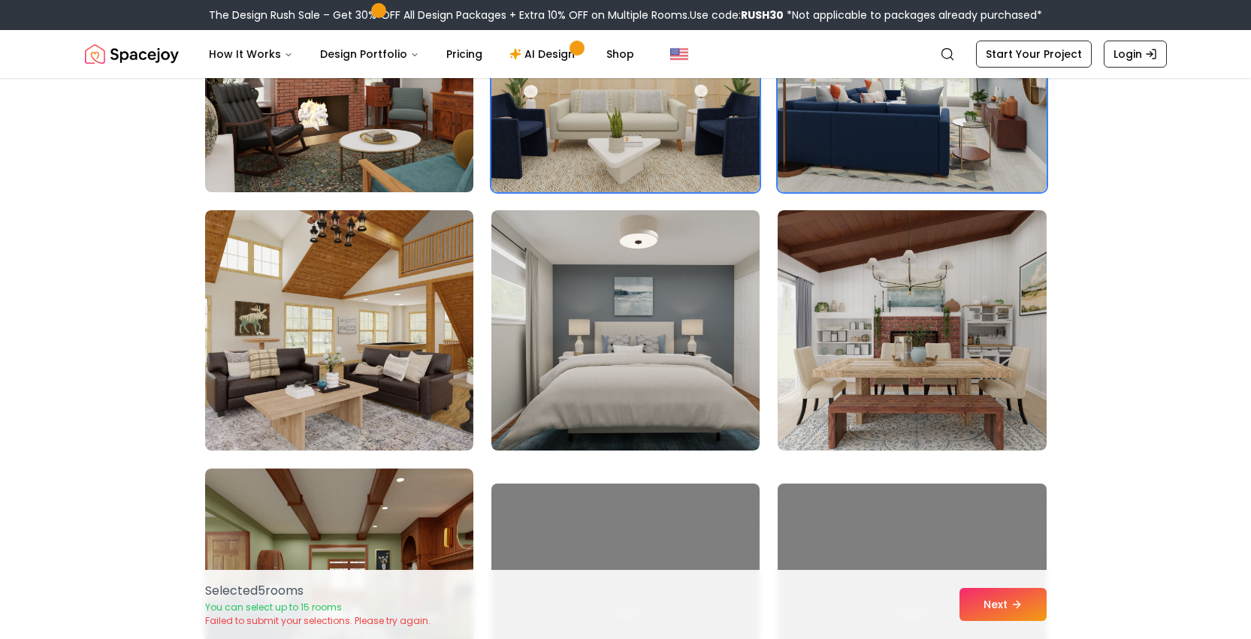
scroll to position [620, 0]
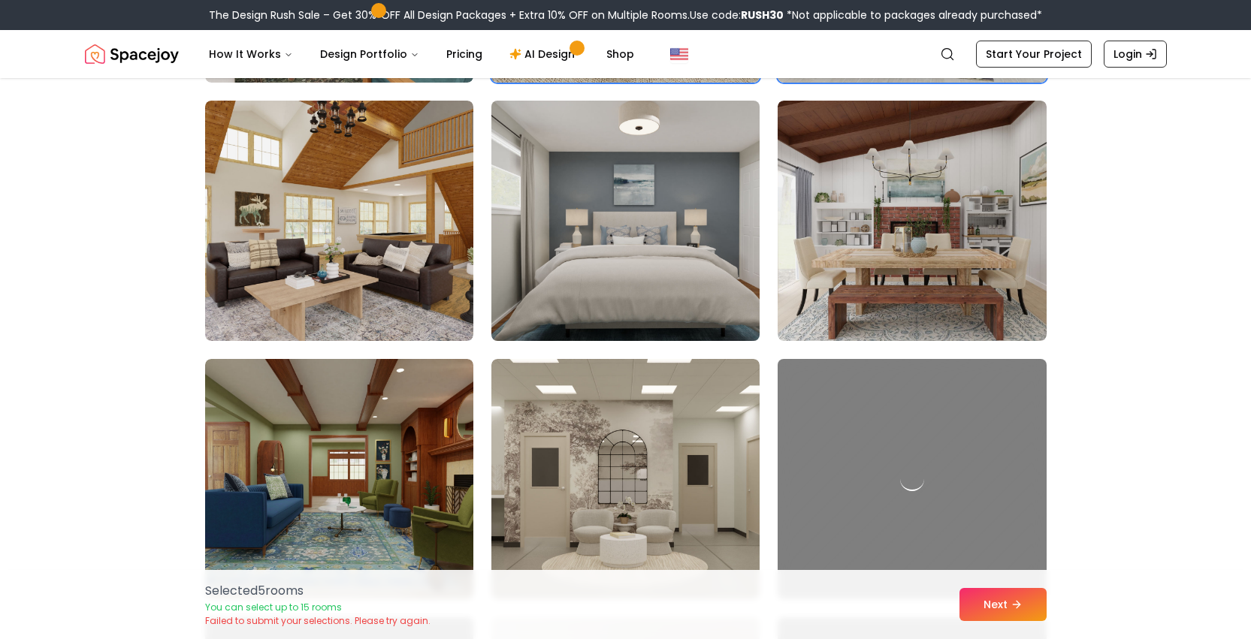
click at [707, 270] on img at bounding box center [626, 221] width 282 height 252
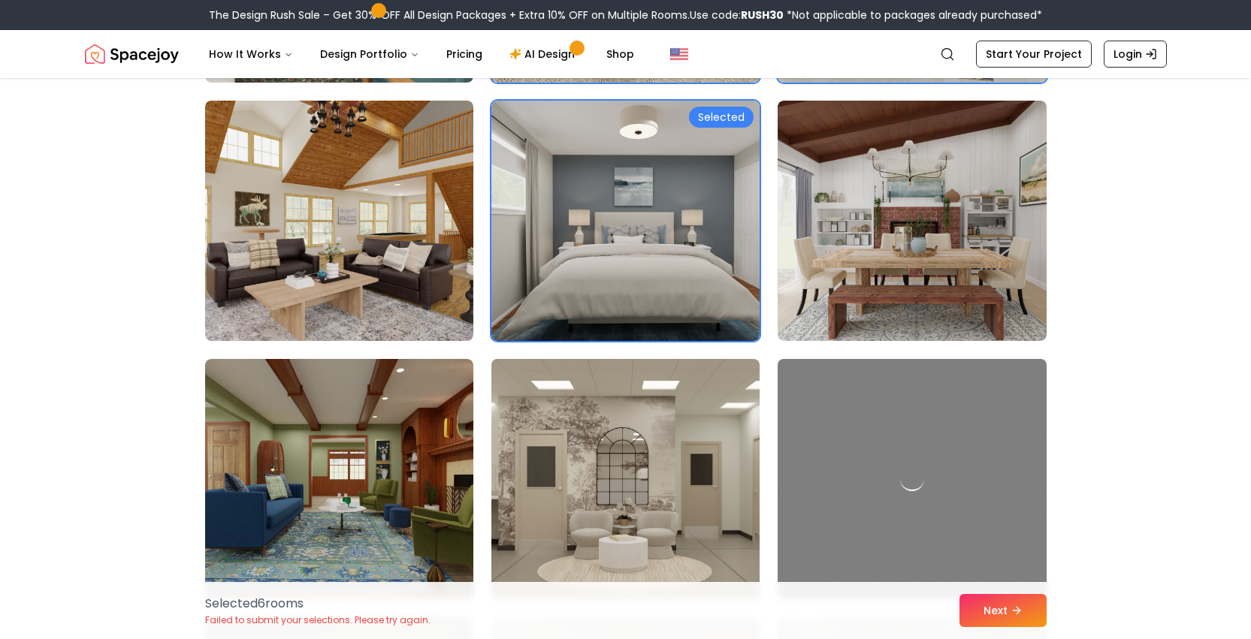
click at [707, 514] on img at bounding box center [626, 479] width 282 height 252
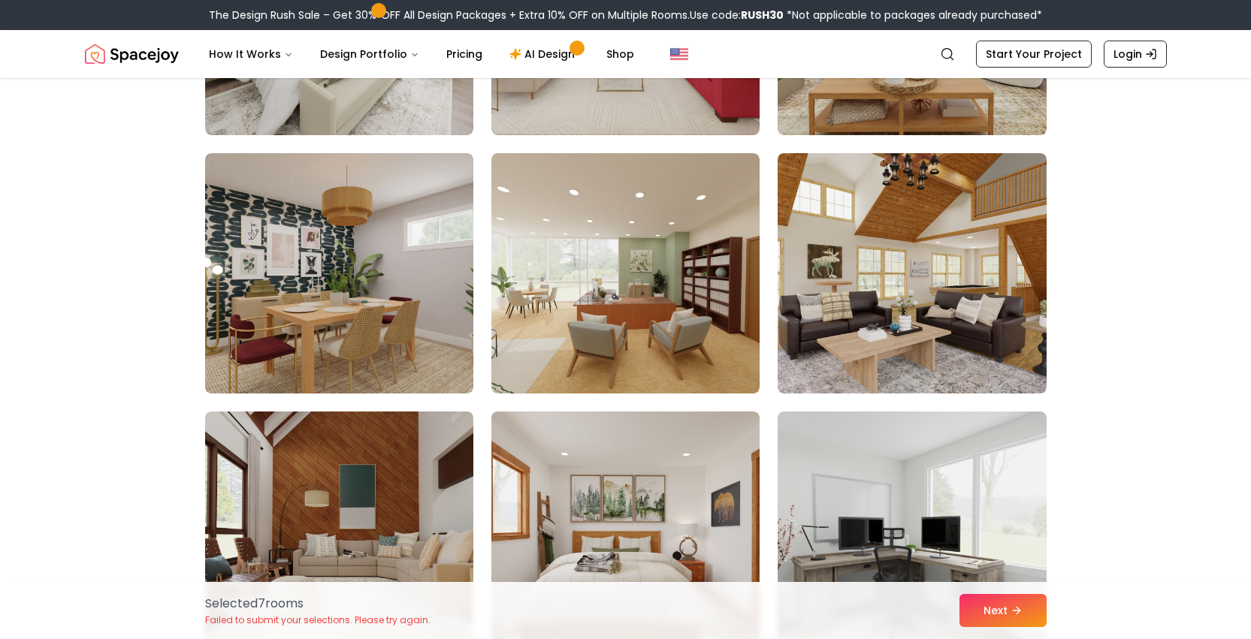
scroll to position [1407, 0]
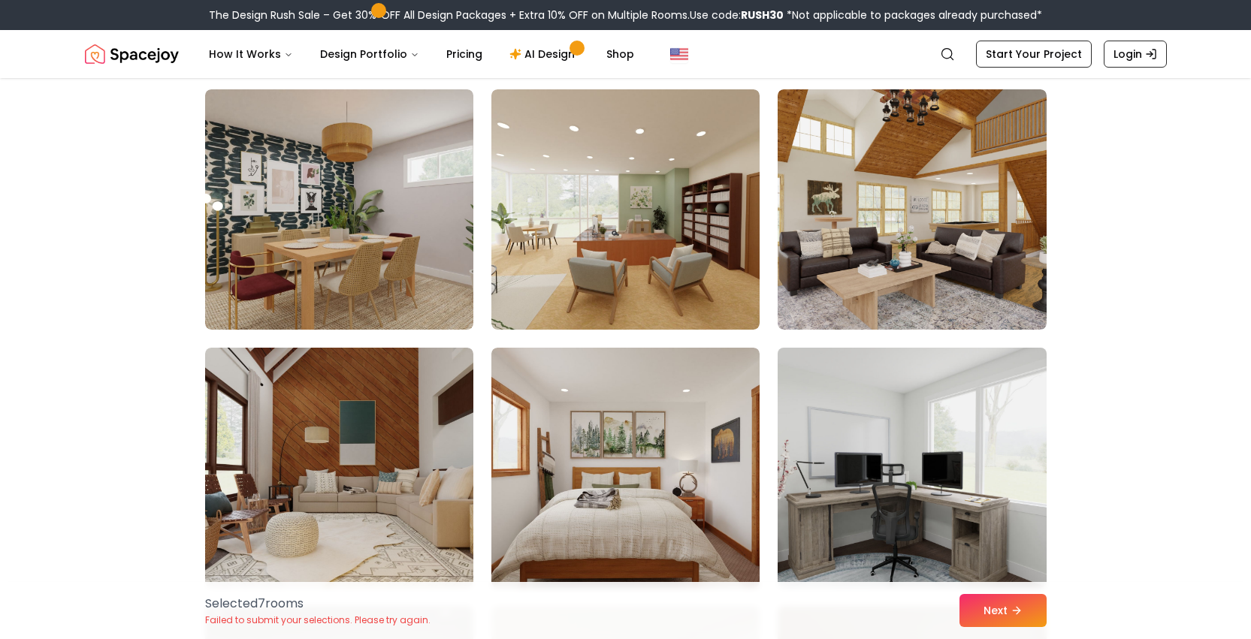
click at [901, 467] on img at bounding box center [912, 468] width 282 height 252
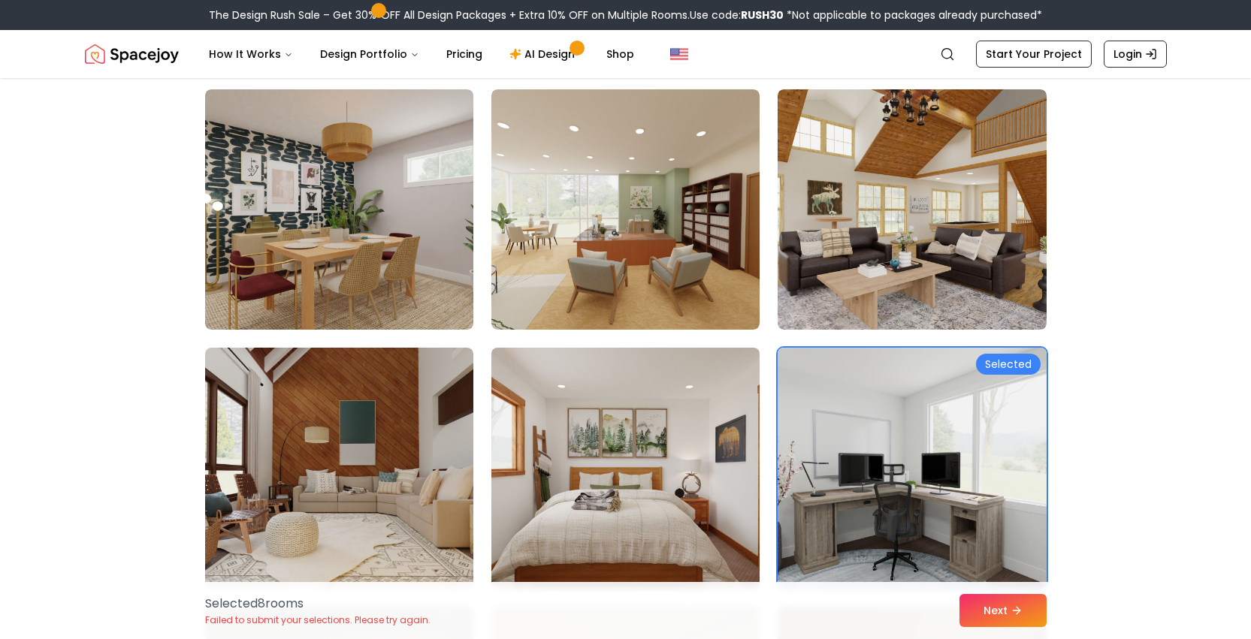
click at [708, 477] on img at bounding box center [626, 468] width 282 height 252
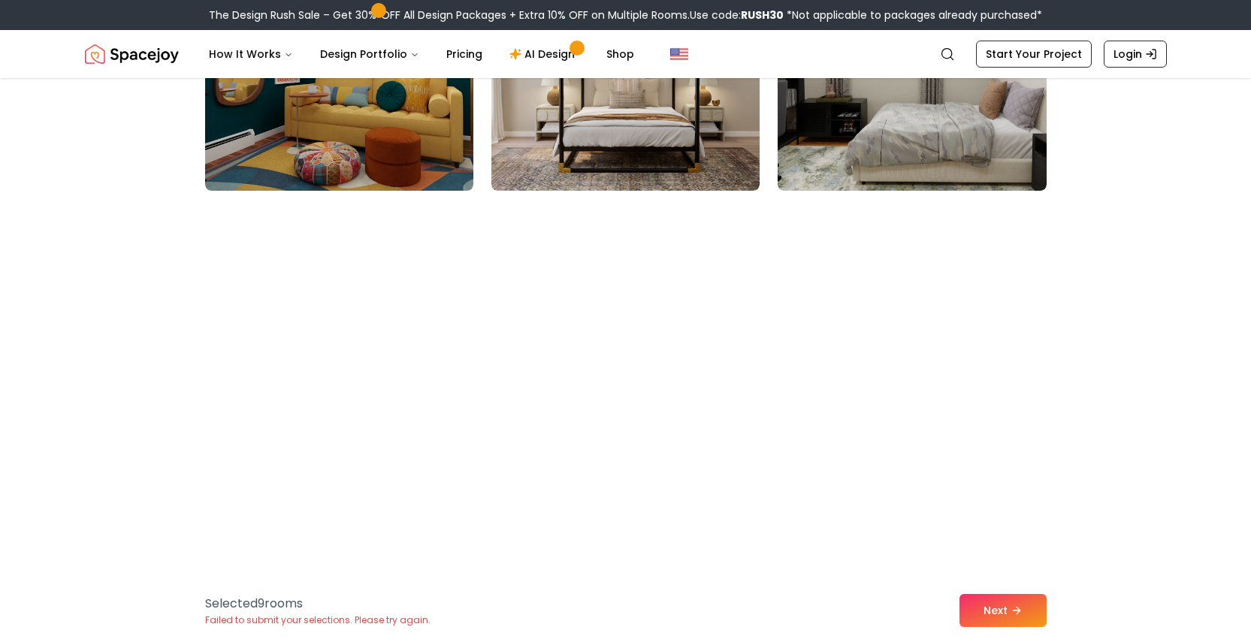
scroll to position [2580, 0]
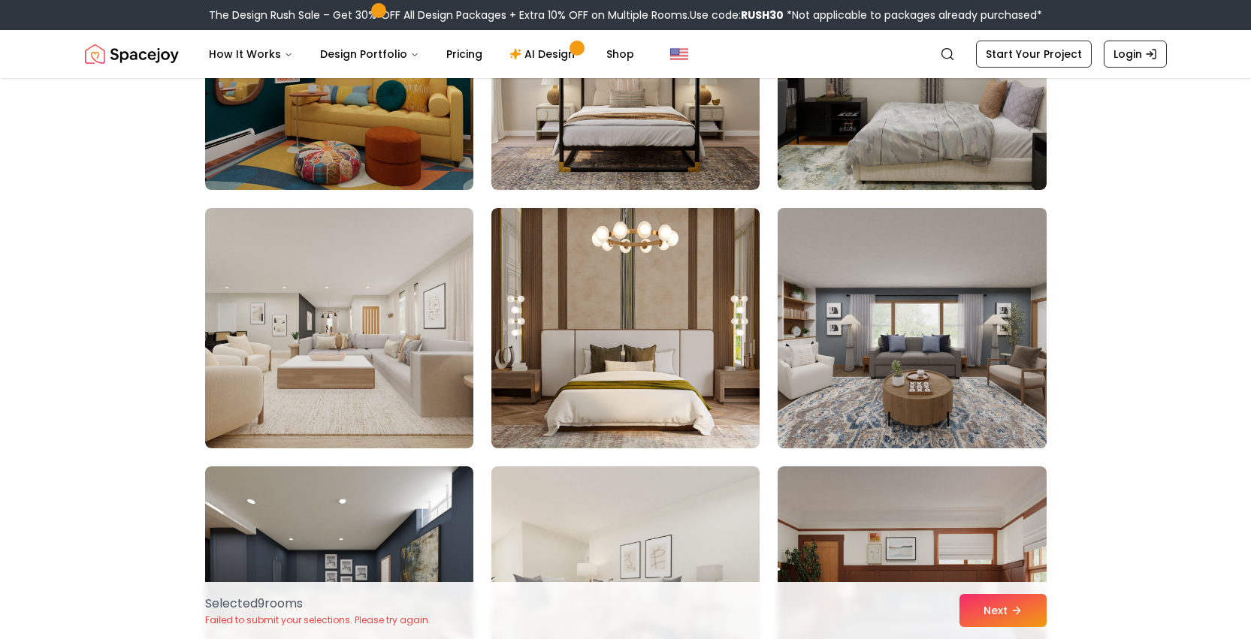
click at [895, 324] on img at bounding box center [912, 328] width 282 height 252
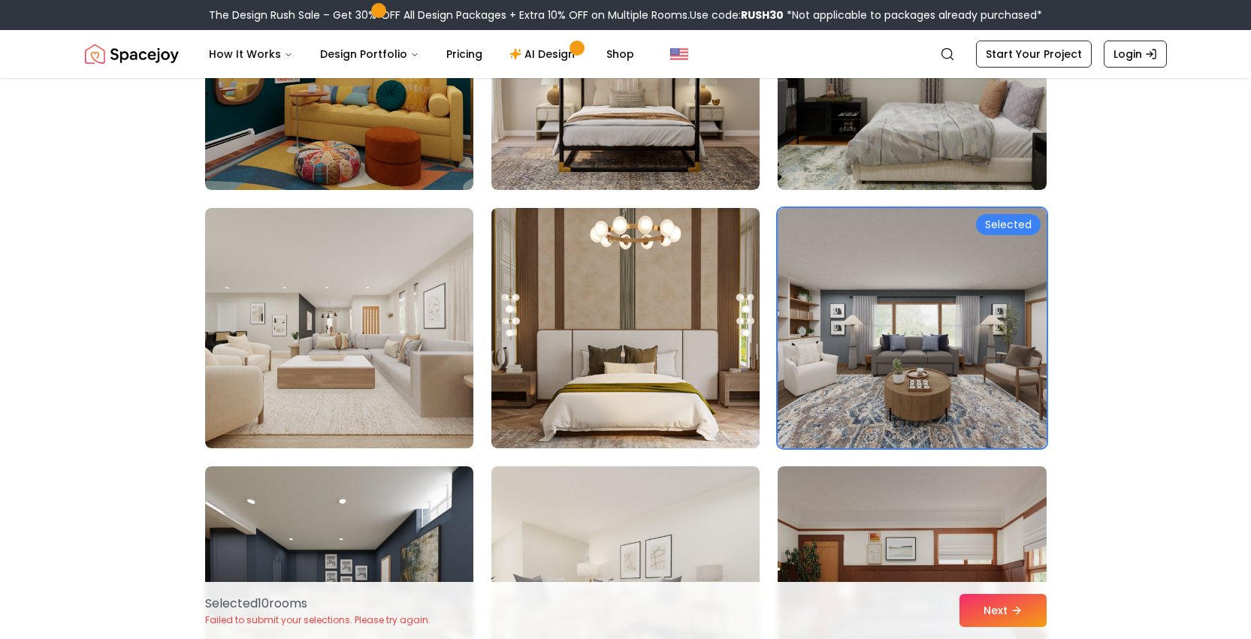
click at [708, 337] on img at bounding box center [626, 328] width 282 height 252
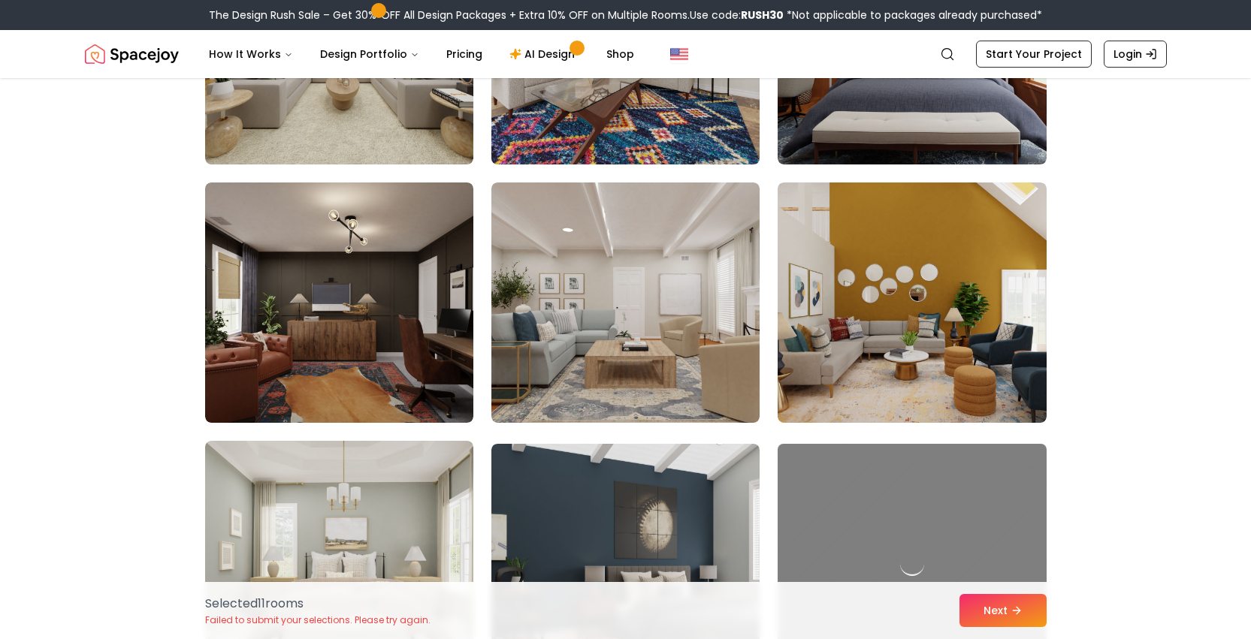
scroll to position [3181, 0]
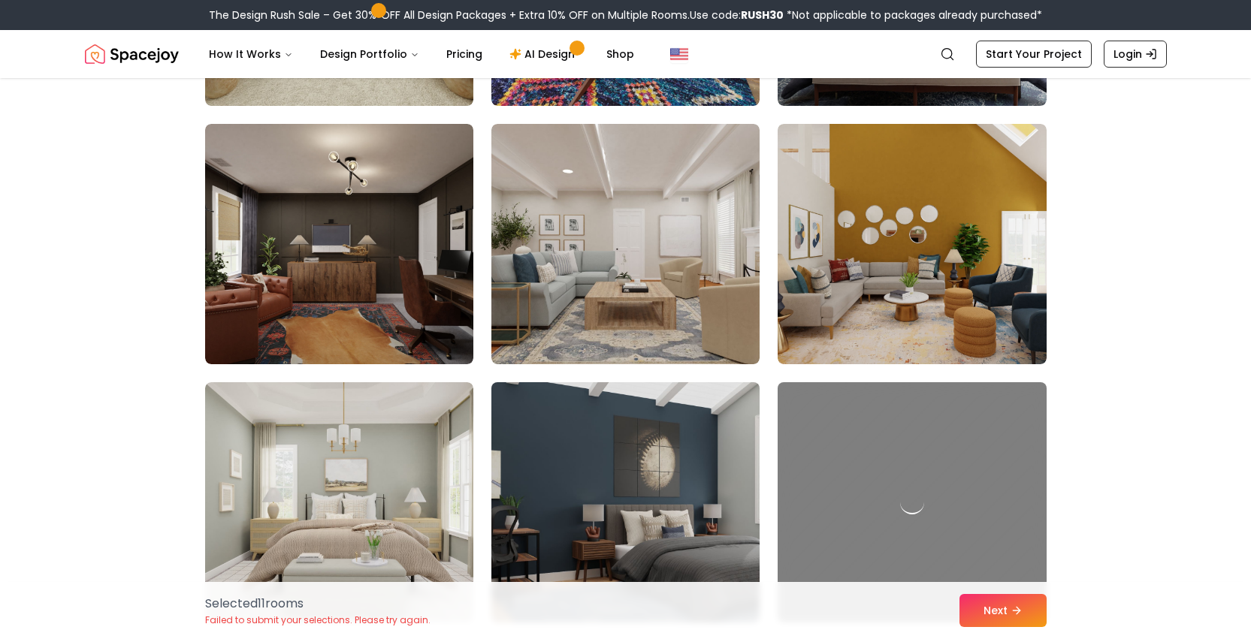
click at [656, 464] on img at bounding box center [626, 502] width 282 height 252
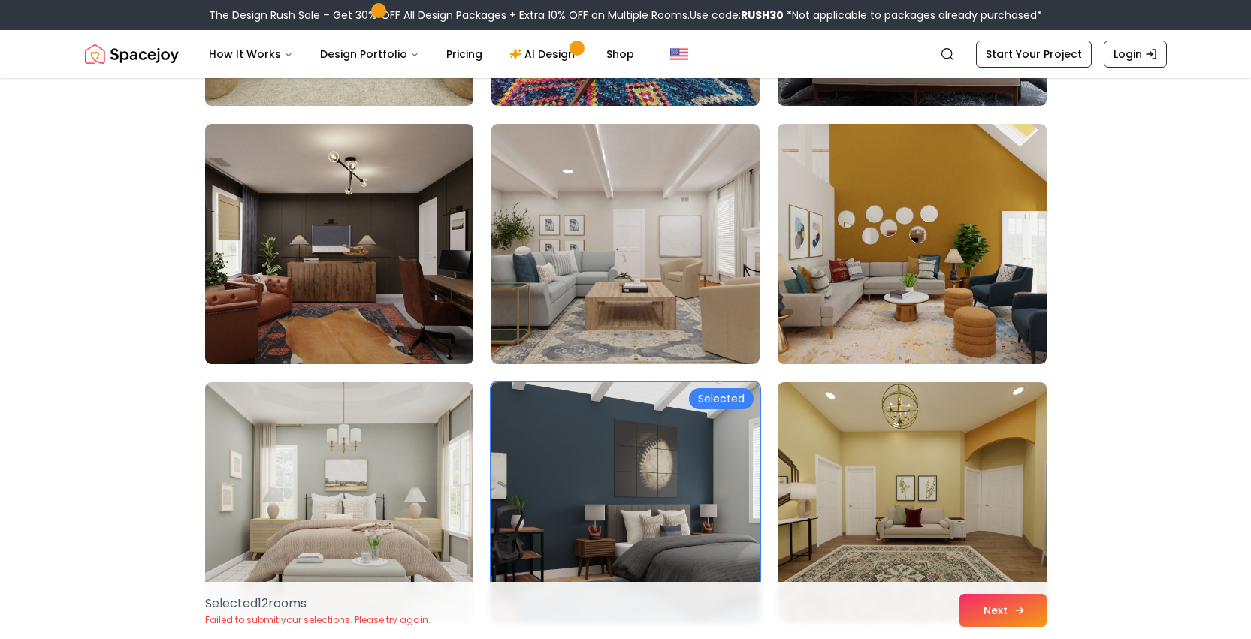
click at [1016, 615] on icon at bounding box center [1019, 611] width 12 height 12
